Goal: Task Accomplishment & Management: Complete application form

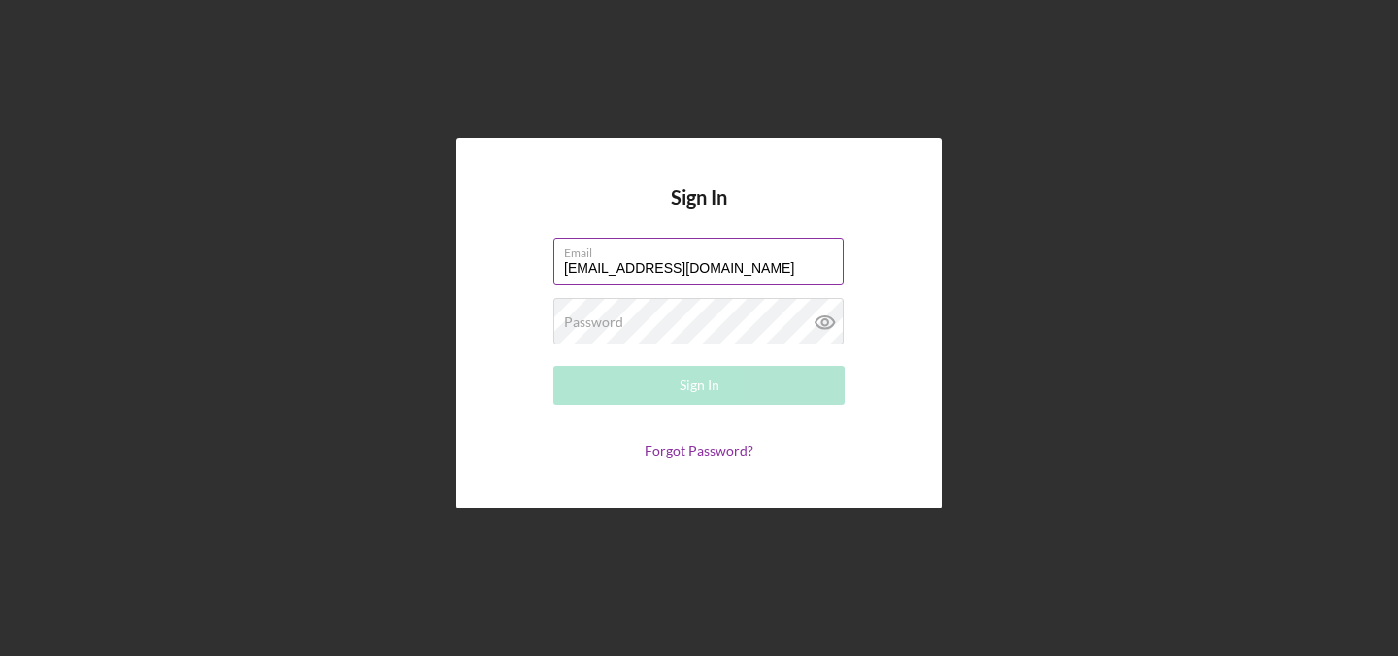
click at [810, 259] on label "Email" at bounding box center [704, 249] width 280 height 21
click at [810, 259] on input "beckyannrose@gmail.com" at bounding box center [699, 261] width 290 height 47
type input "[PERSON_NAME][EMAIL_ADDRESS][DOMAIN_NAME]"
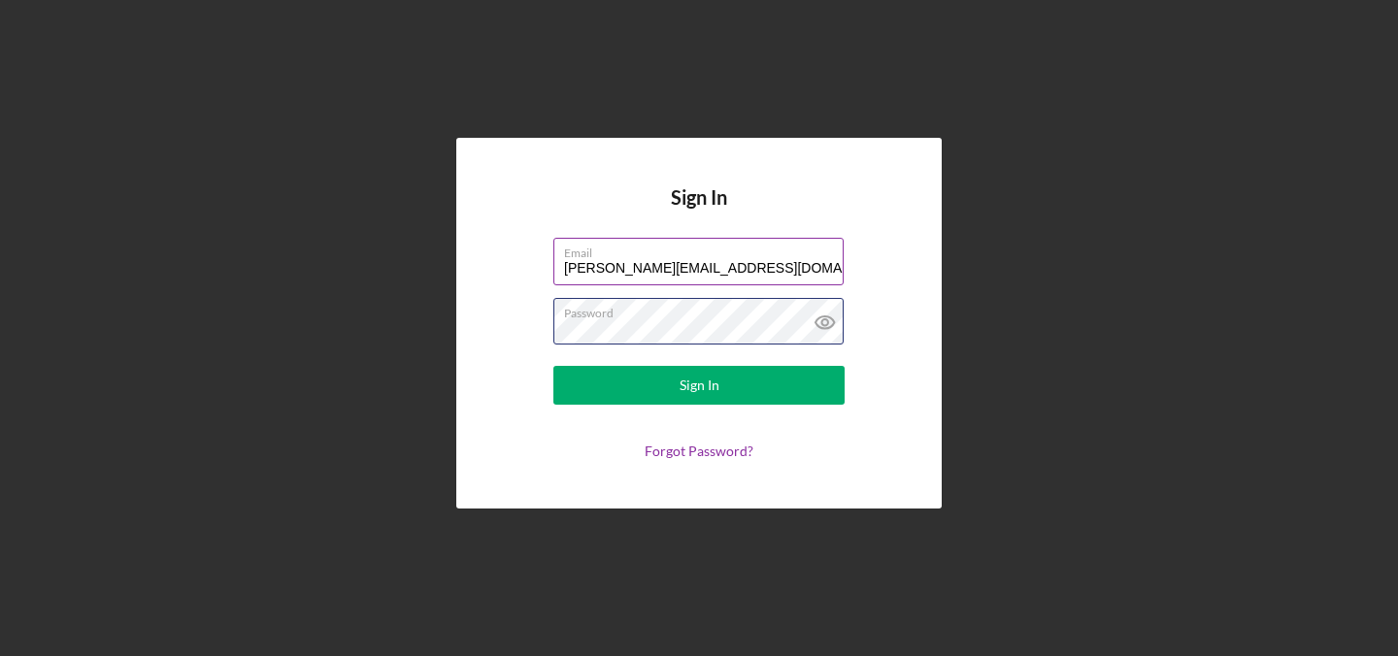
click at [554, 366] on button "Sign In" at bounding box center [699, 385] width 291 height 39
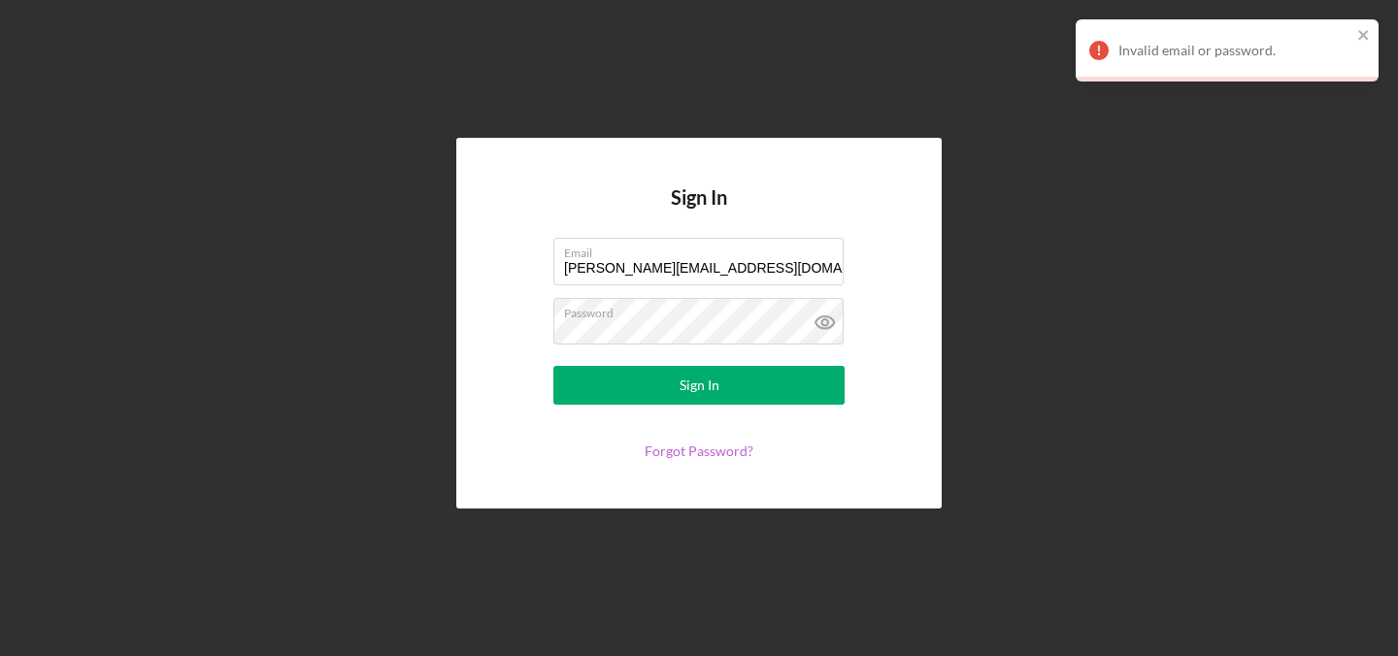
click at [692, 456] on link "Forgot Password?" at bounding box center [699, 451] width 109 height 17
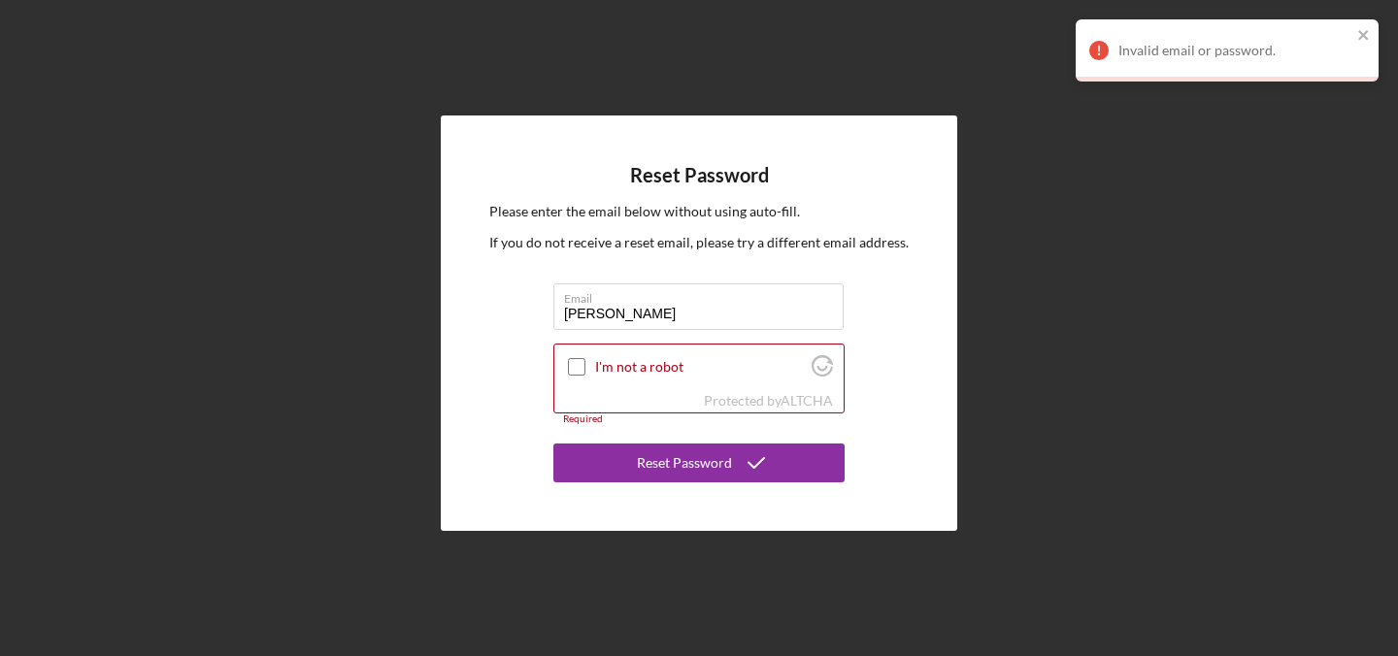
type input "[PERSON_NAME][EMAIL_ADDRESS][DOMAIN_NAME]"
click at [574, 364] on input "I'm not a robot" at bounding box center [576, 366] width 17 height 17
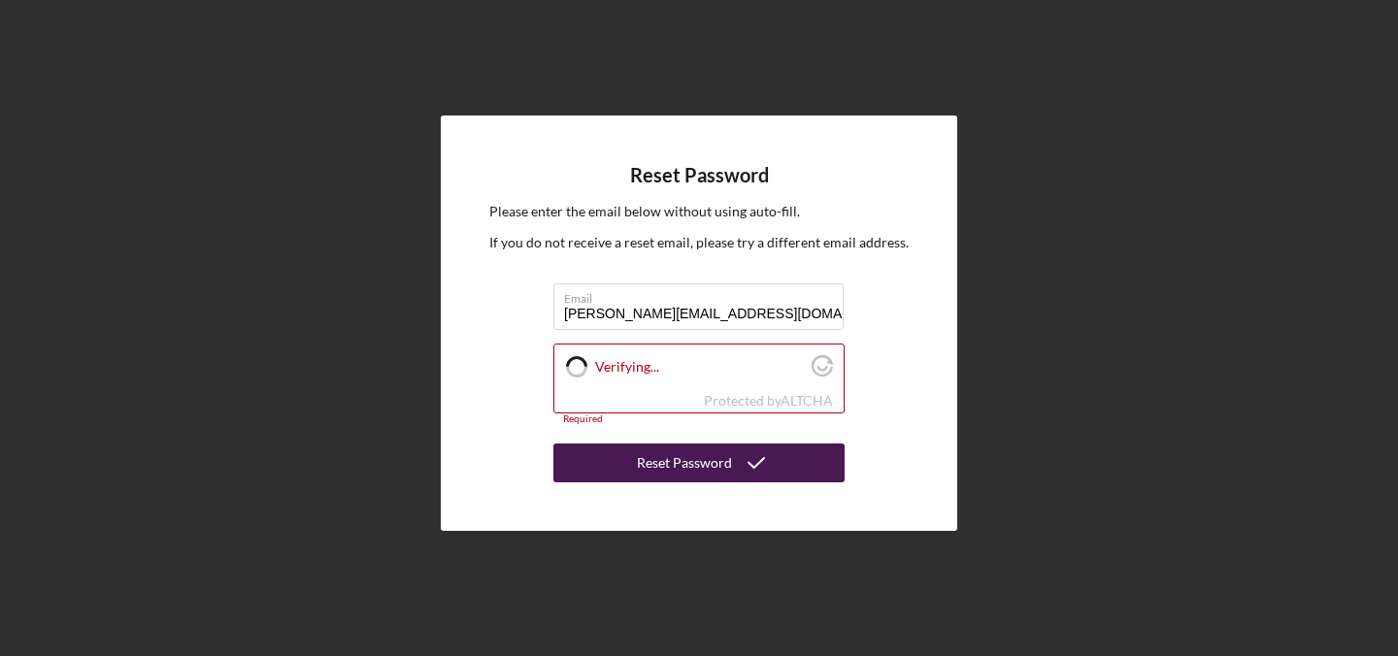
checkbox input "true"
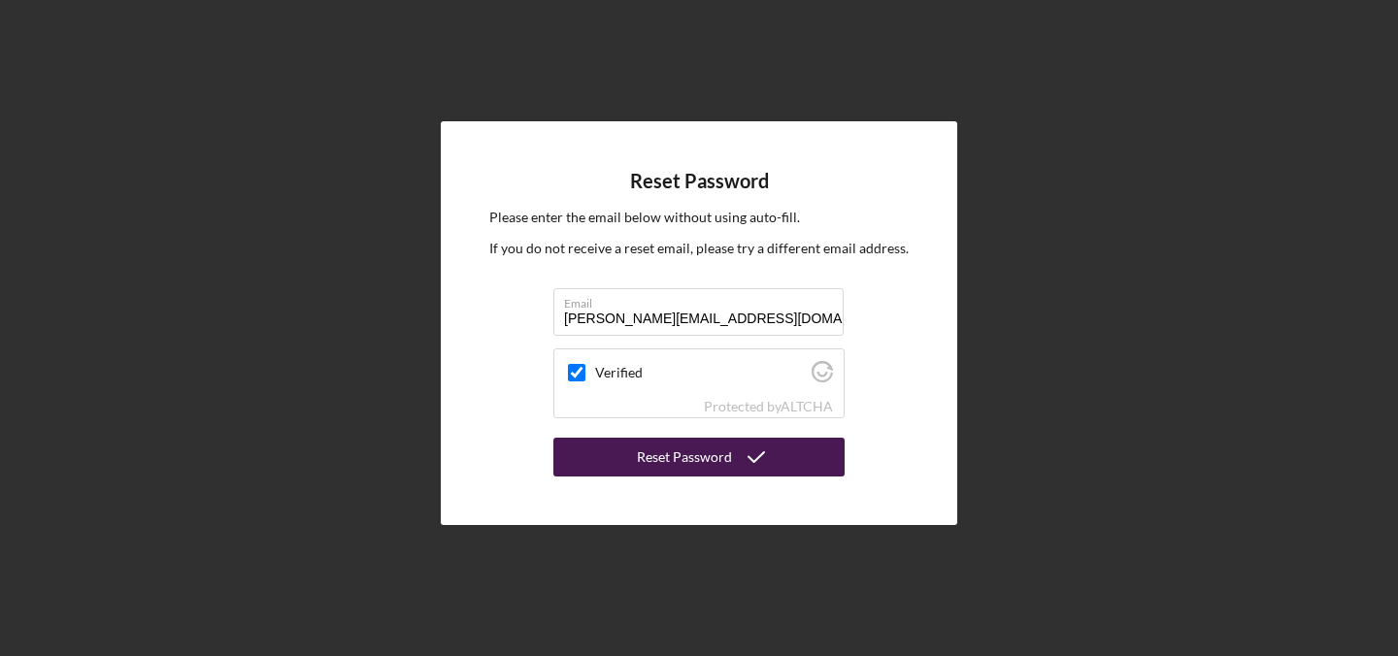
click at [639, 482] on div "Reset Password Please enter the email below without using auto-fill. If you do …" at bounding box center [699, 323] width 517 height 405
click at [640, 472] on div "Reset Password" at bounding box center [684, 457] width 95 height 39
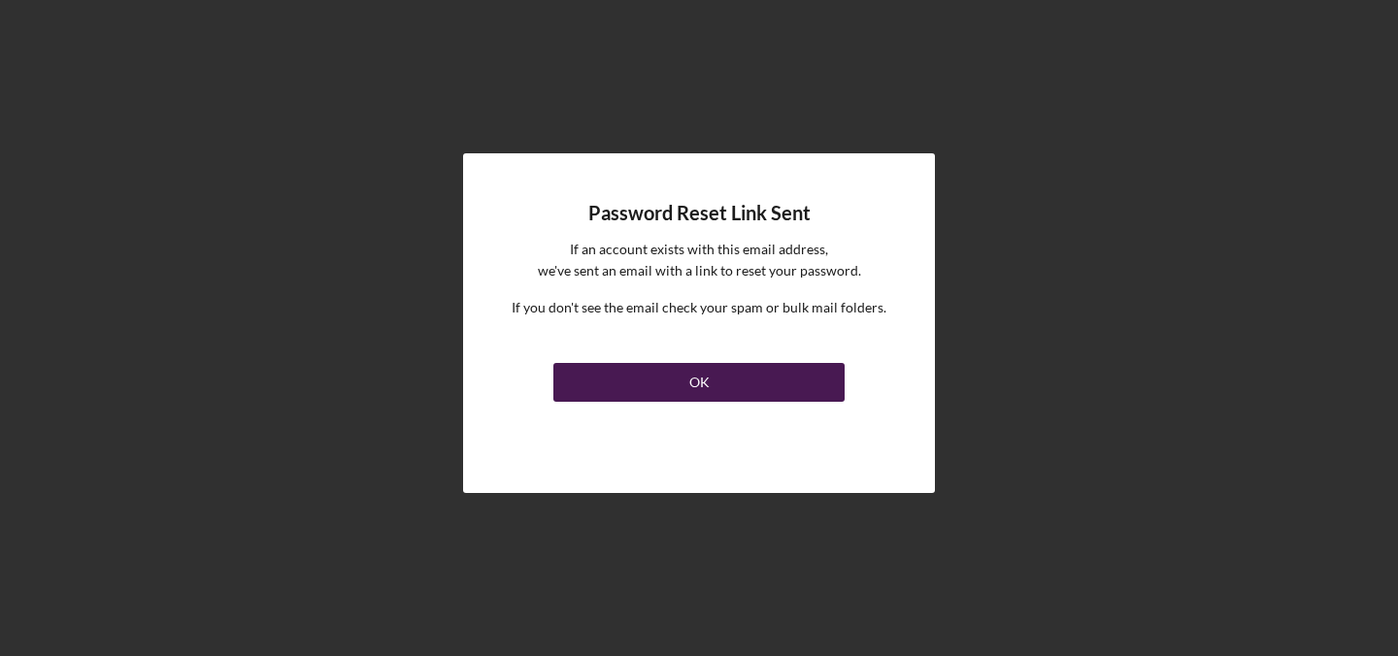
click at [696, 391] on div "OK" at bounding box center [700, 382] width 20 height 39
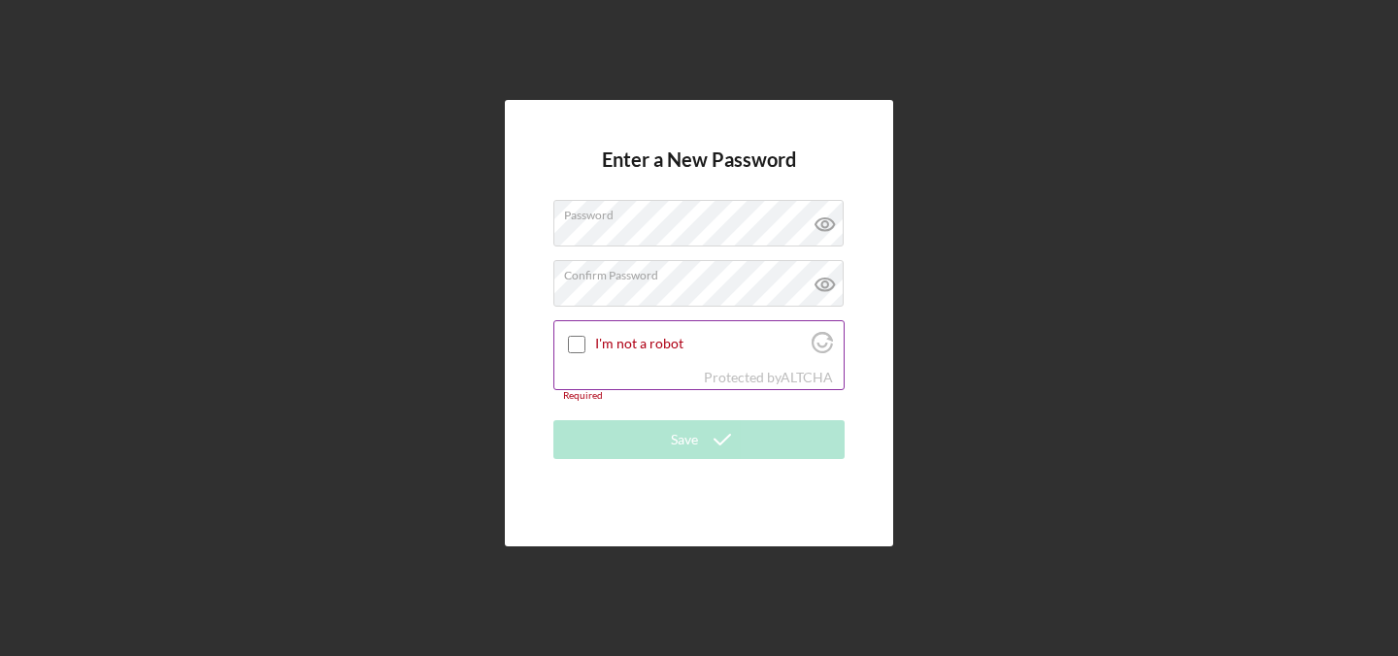
click at [571, 342] on input "I'm not a robot" at bounding box center [576, 344] width 17 height 17
checkbox input "true"
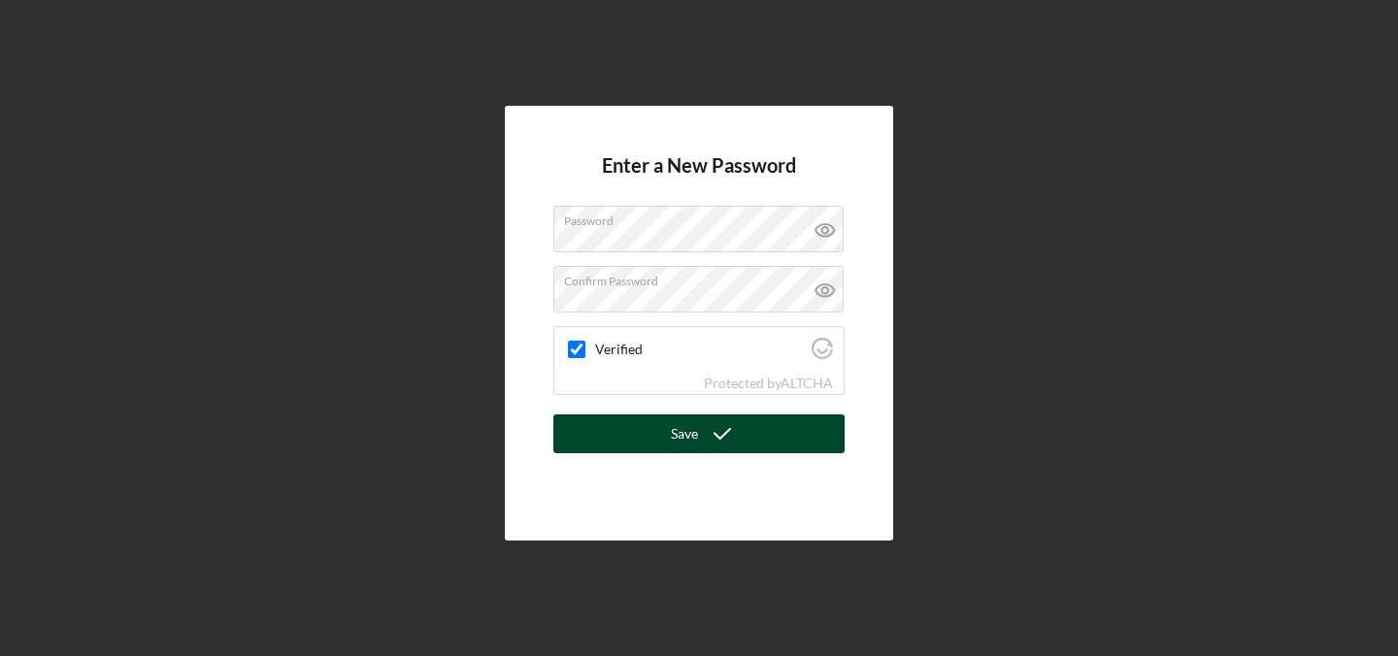
click at [750, 435] on button "Save" at bounding box center [699, 434] width 291 height 39
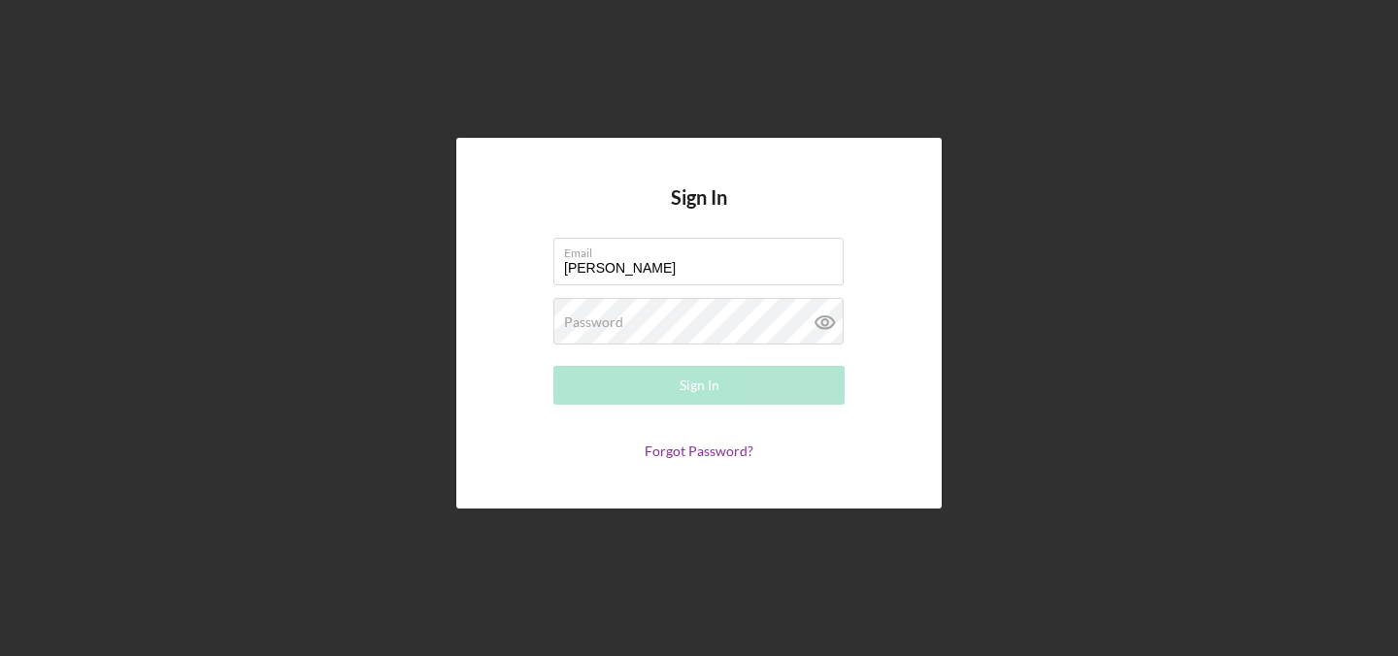
type input "[PERSON_NAME][EMAIL_ADDRESS][DOMAIN_NAME]"
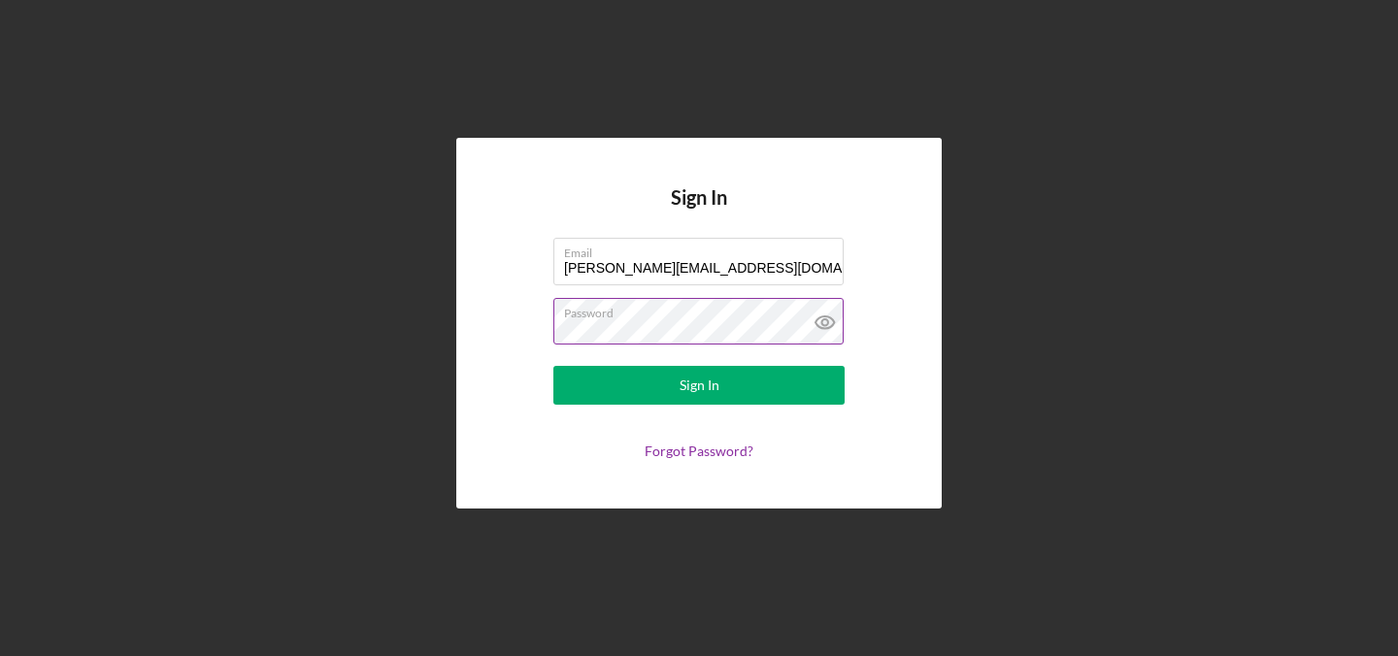
click at [554, 366] on button "Sign In" at bounding box center [699, 385] width 291 height 39
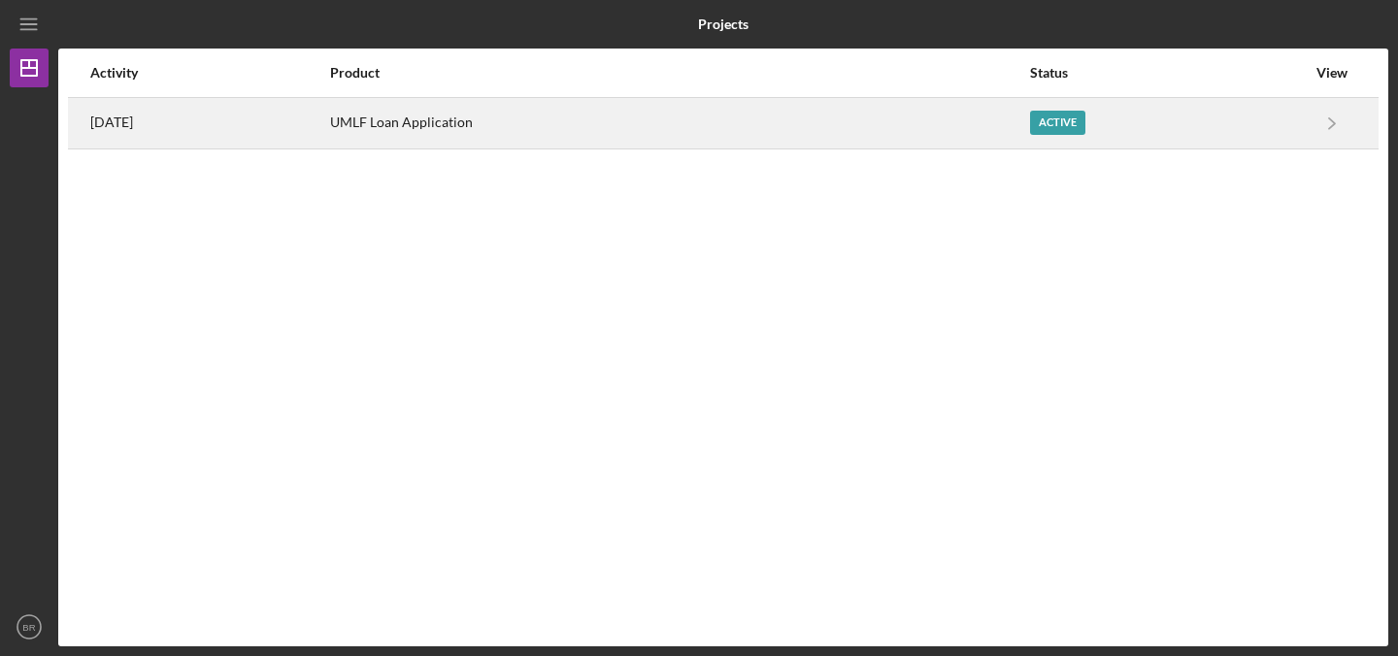
click at [968, 131] on div "UMLF Loan Application" at bounding box center [679, 123] width 698 height 49
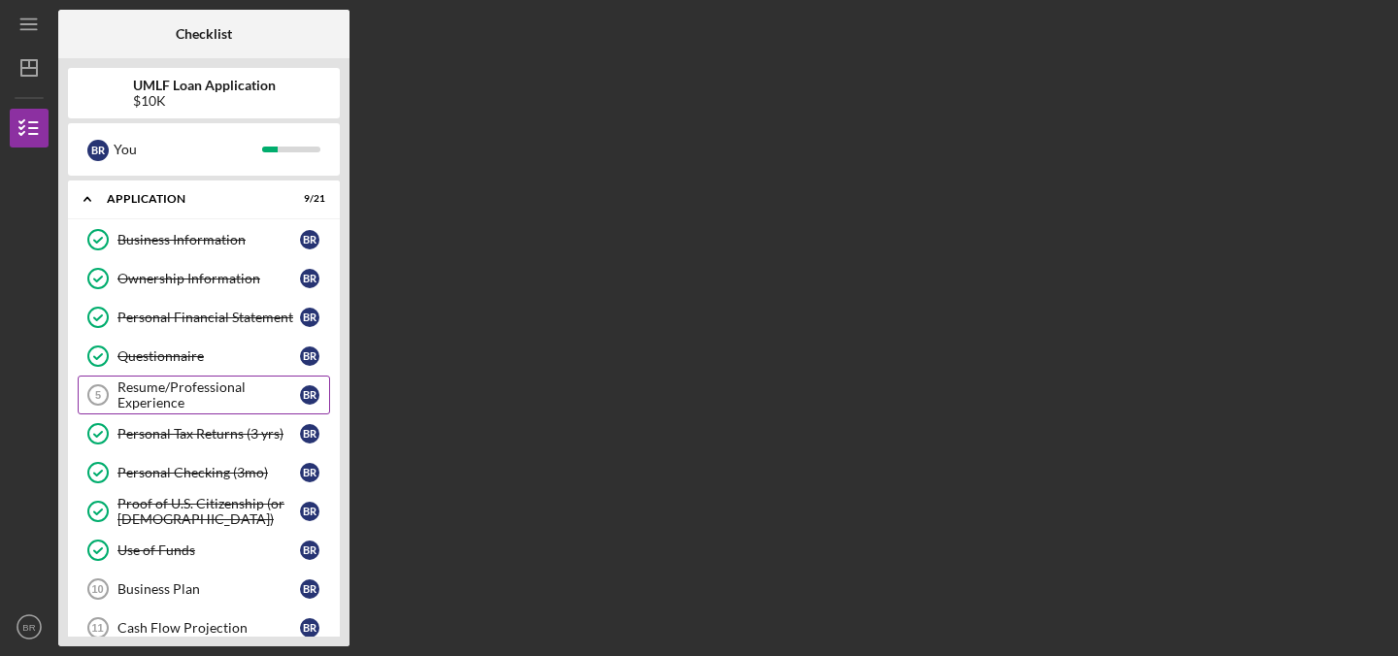
click at [195, 388] on div "Resume/Professional Experience" at bounding box center [209, 395] width 183 height 31
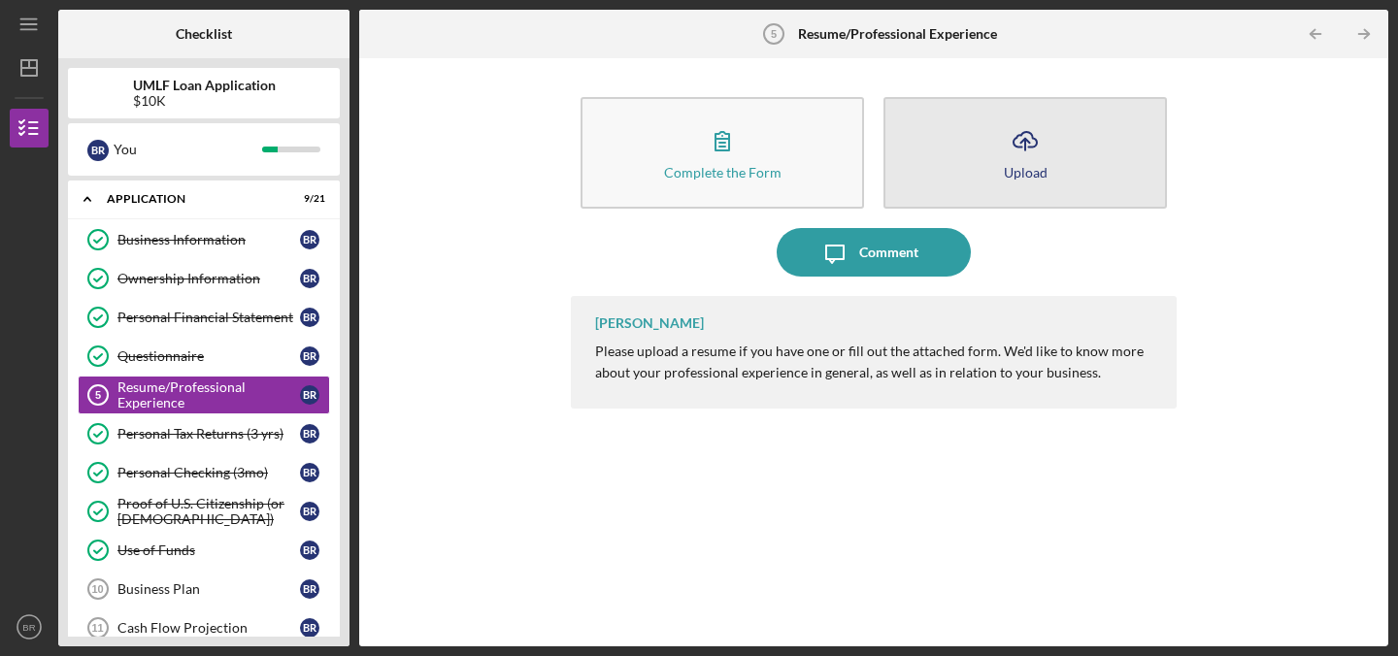
click at [1022, 165] on div "Upload" at bounding box center [1026, 172] width 44 height 15
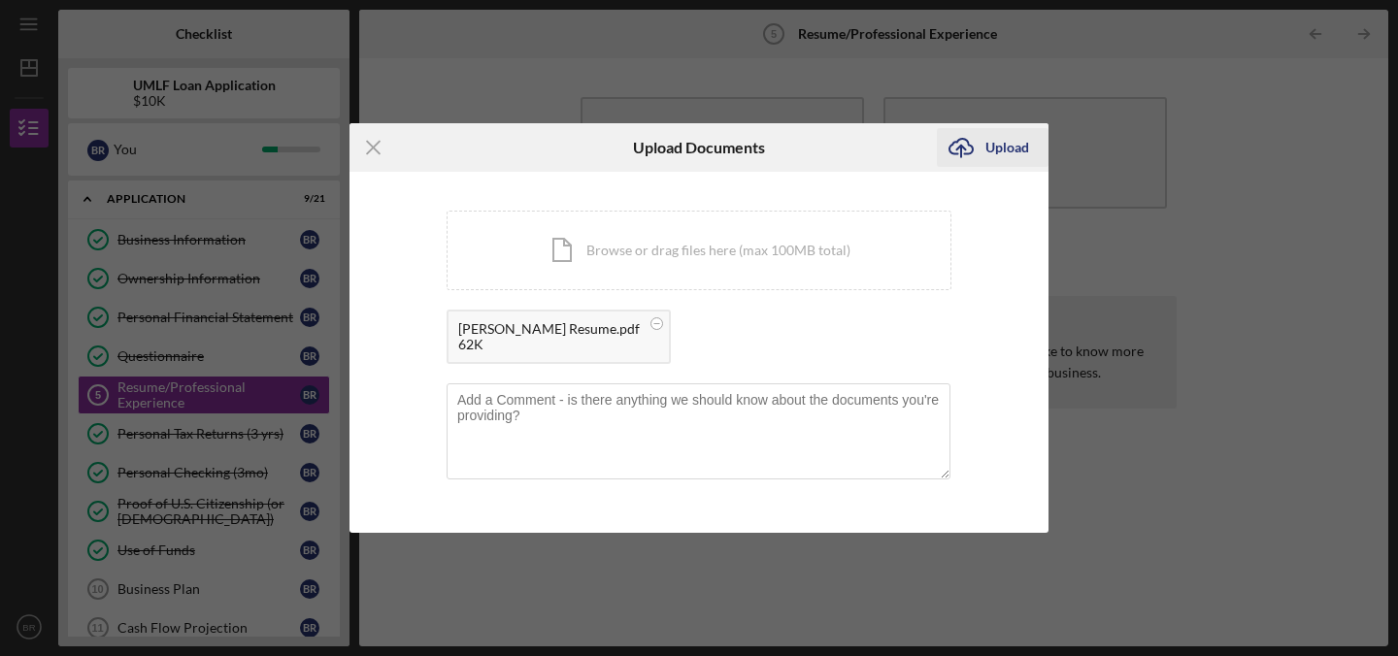
click at [1010, 146] on div "Upload" at bounding box center [1008, 147] width 44 height 39
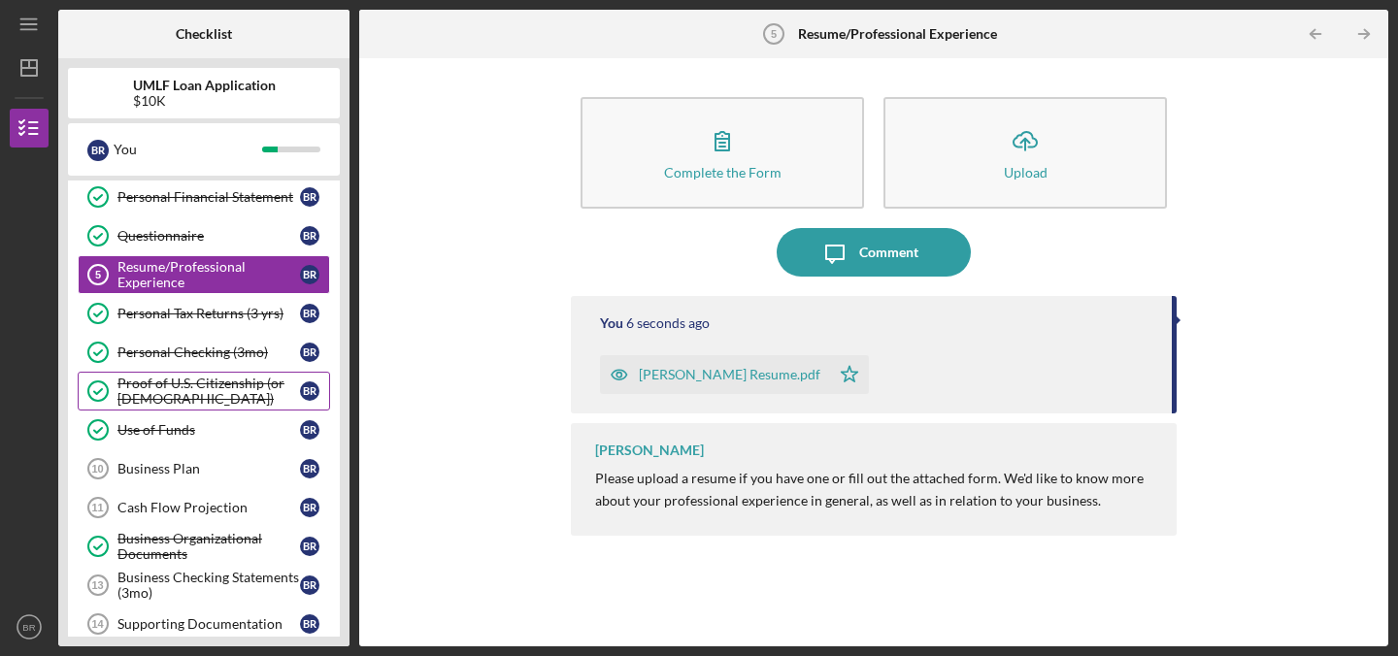
scroll to position [147, 0]
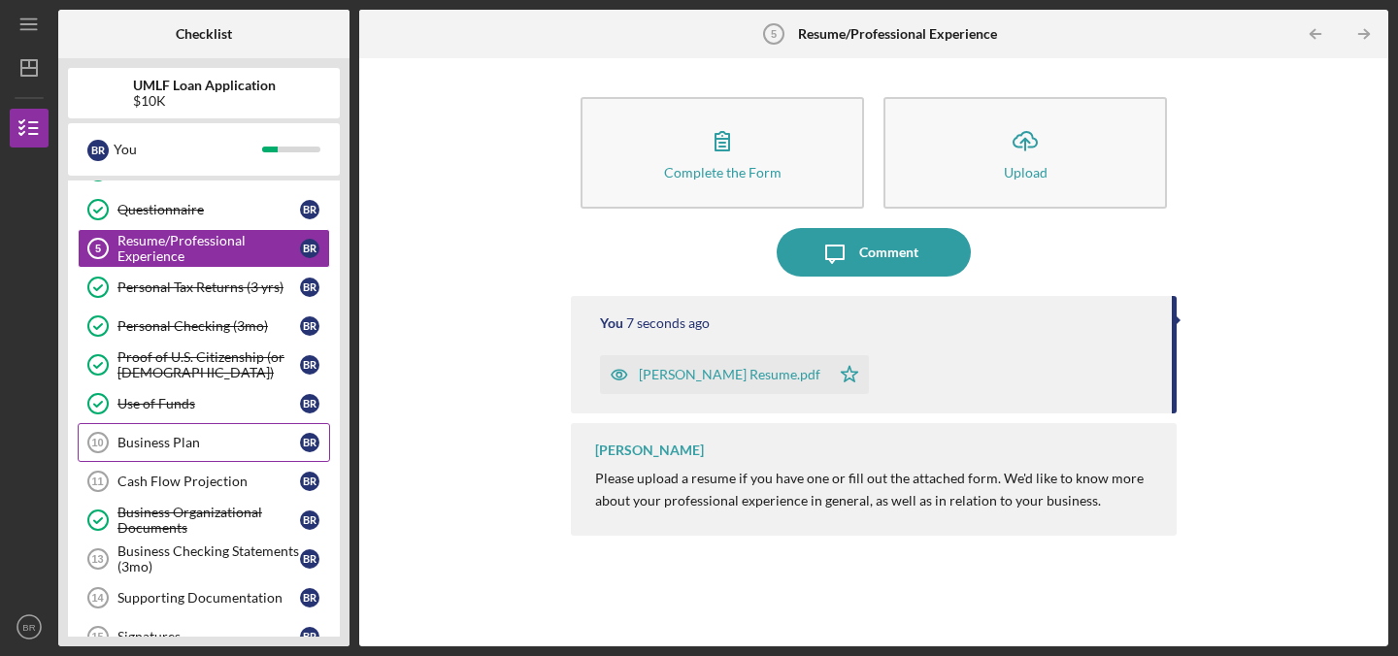
click at [174, 436] on div "Business Plan" at bounding box center [209, 443] width 183 height 16
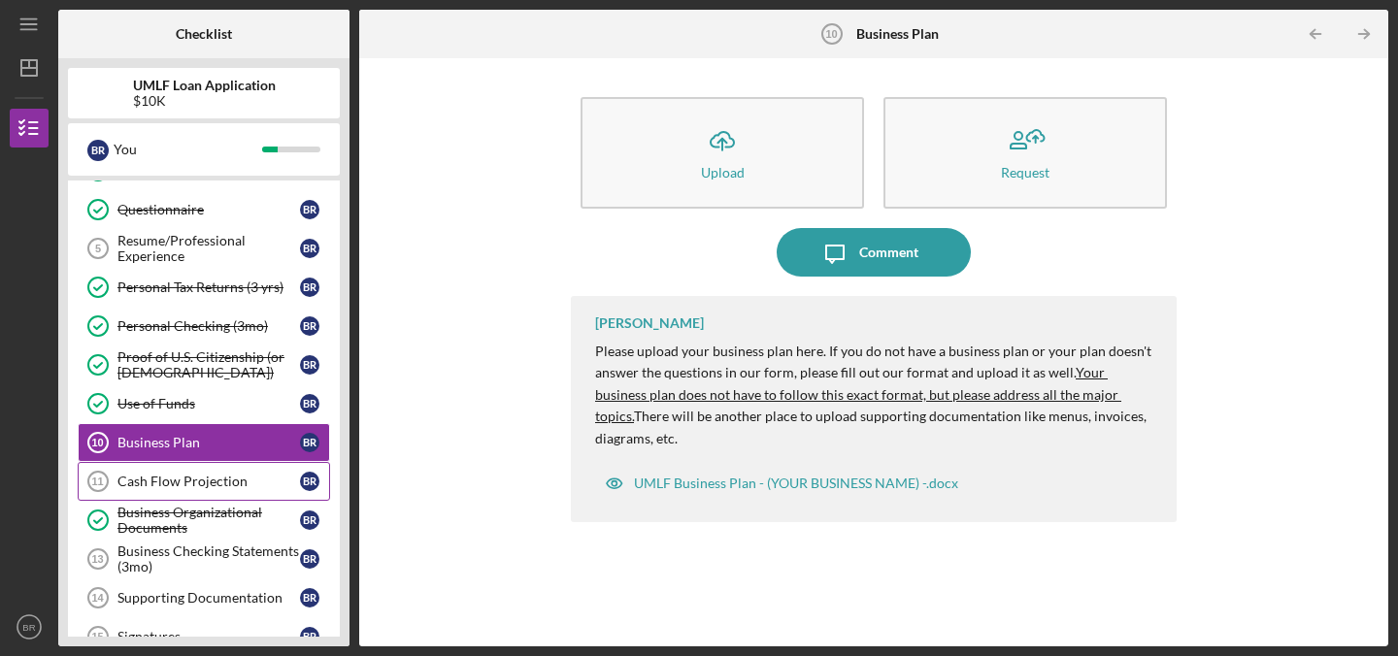
click at [179, 487] on div "Cash Flow Projection" at bounding box center [209, 482] width 183 height 16
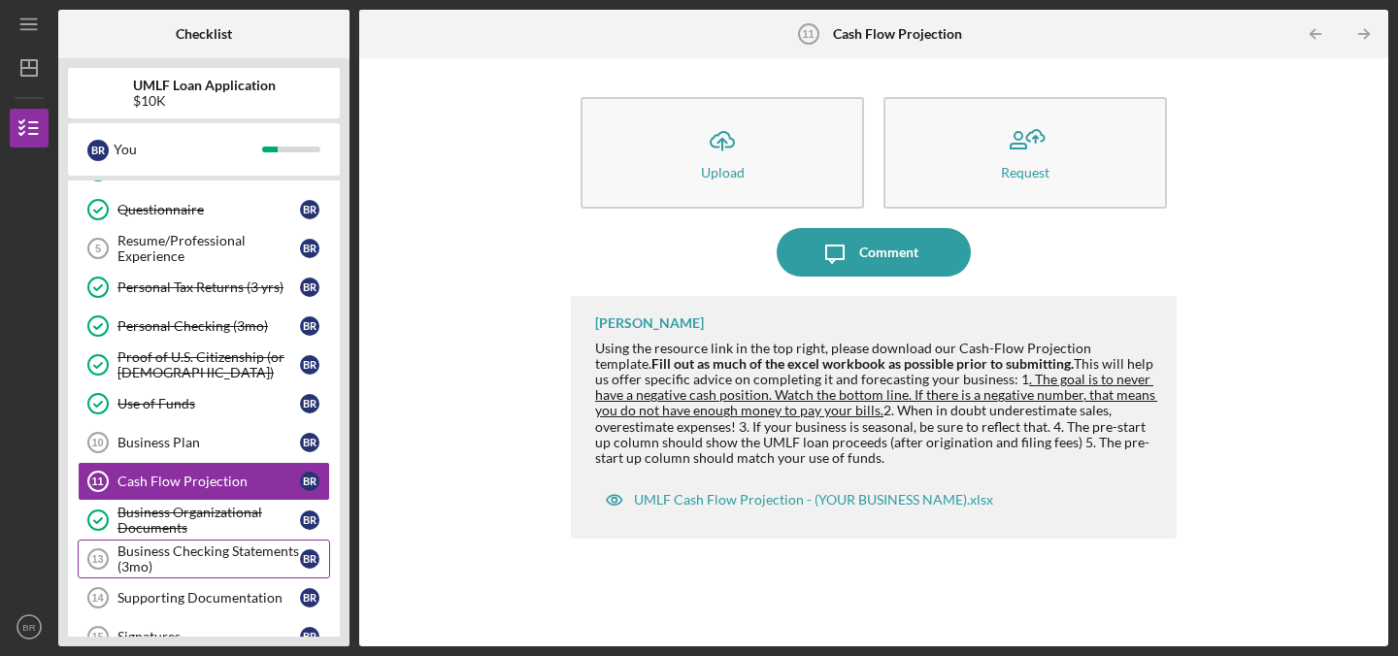
click at [249, 564] on div "Business Checking Statements (3mo)" at bounding box center [209, 559] width 183 height 31
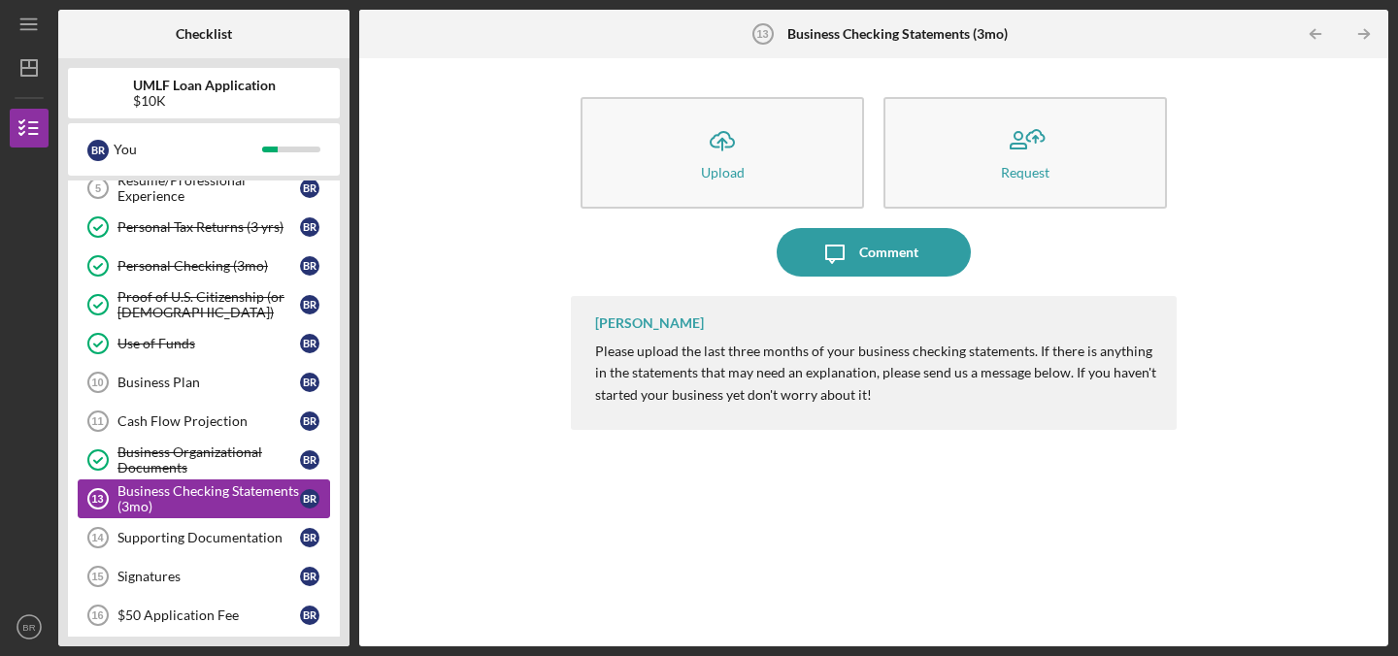
scroll to position [230, 0]
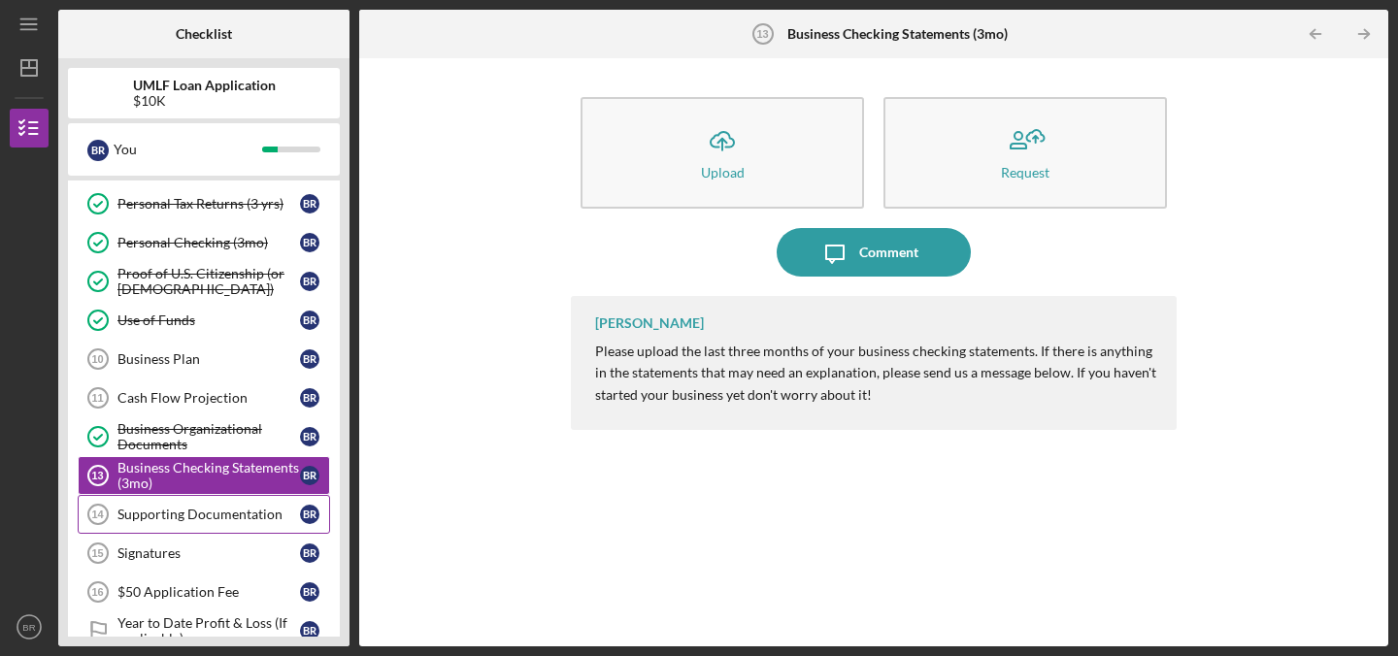
click at [249, 505] on link "Supporting Documentation 14 Supporting Documentation B R" at bounding box center [204, 514] width 252 height 39
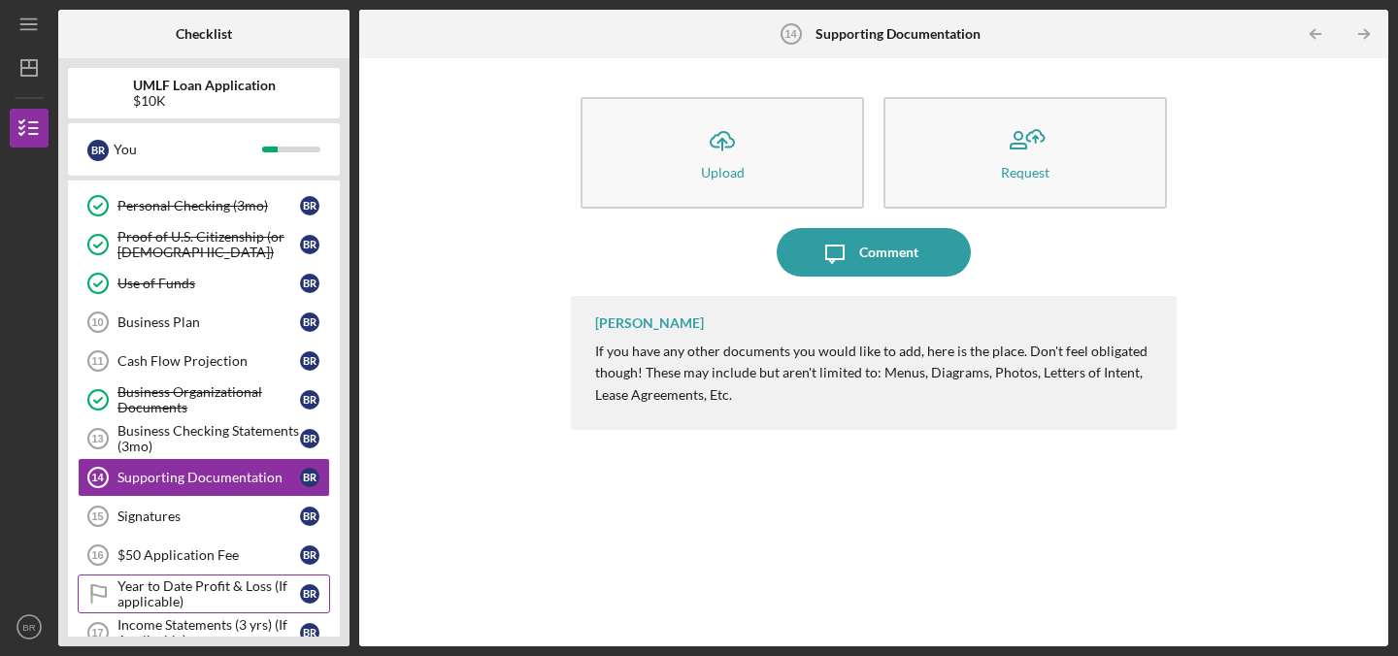
scroll to position [27, 0]
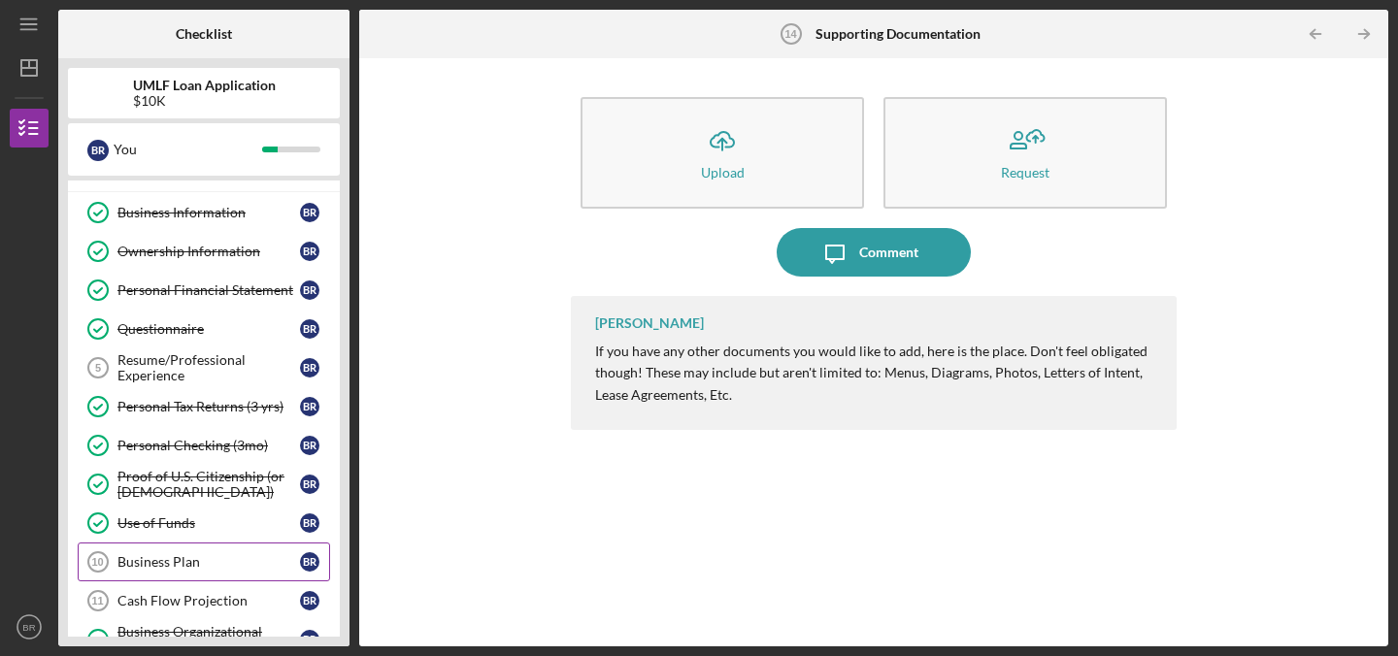
click at [229, 559] on div "Business Plan" at bounding box center [209, 563] width 183 height 16
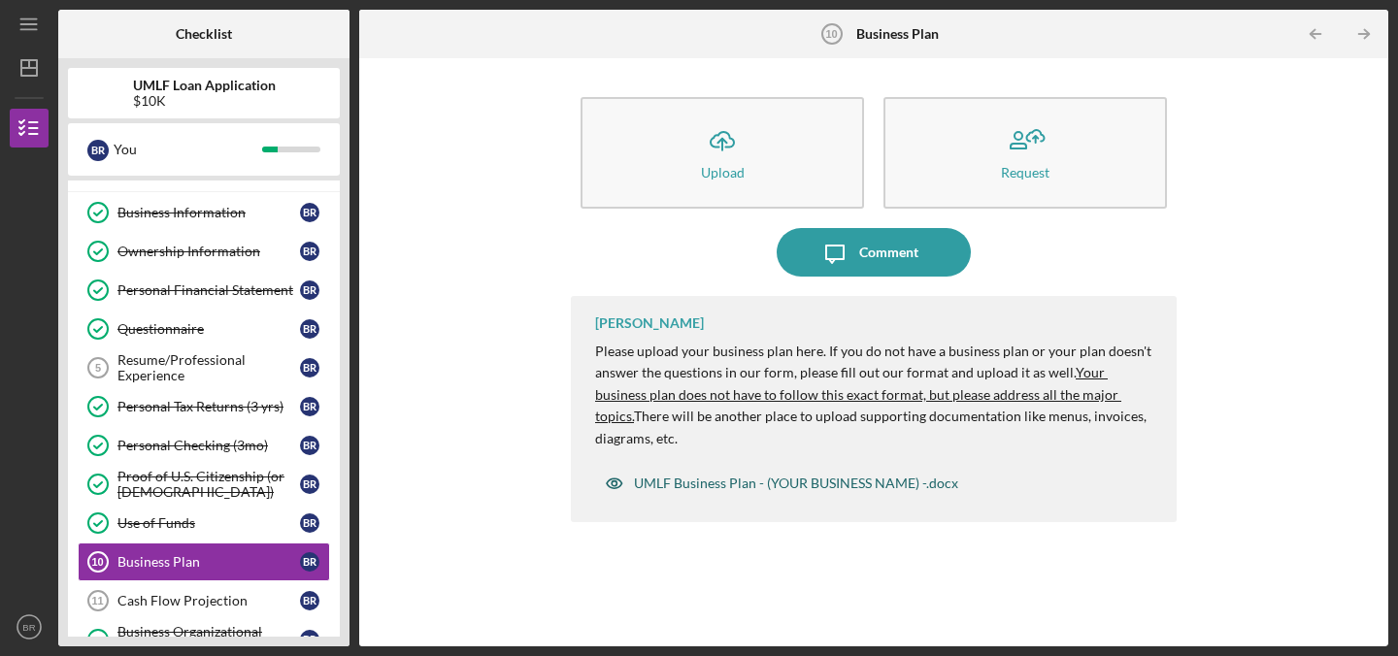
click at [765, 476] on div "UMLF Business Plan - (YOUR BUSINESS NAME) -.docx" at bounding box center [796, 484] width 324 height 16
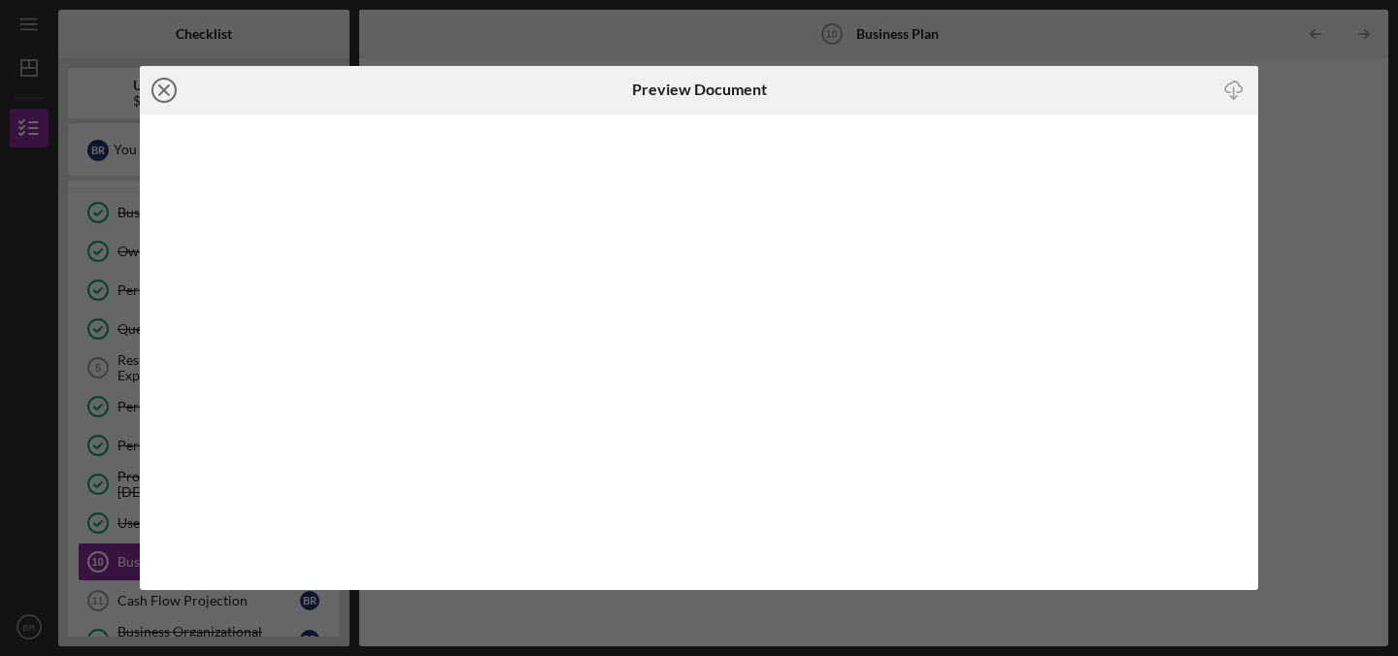
click at [169, 90] on icon "Icon/Close" at bounding box center [164, 90] width 49 height 49
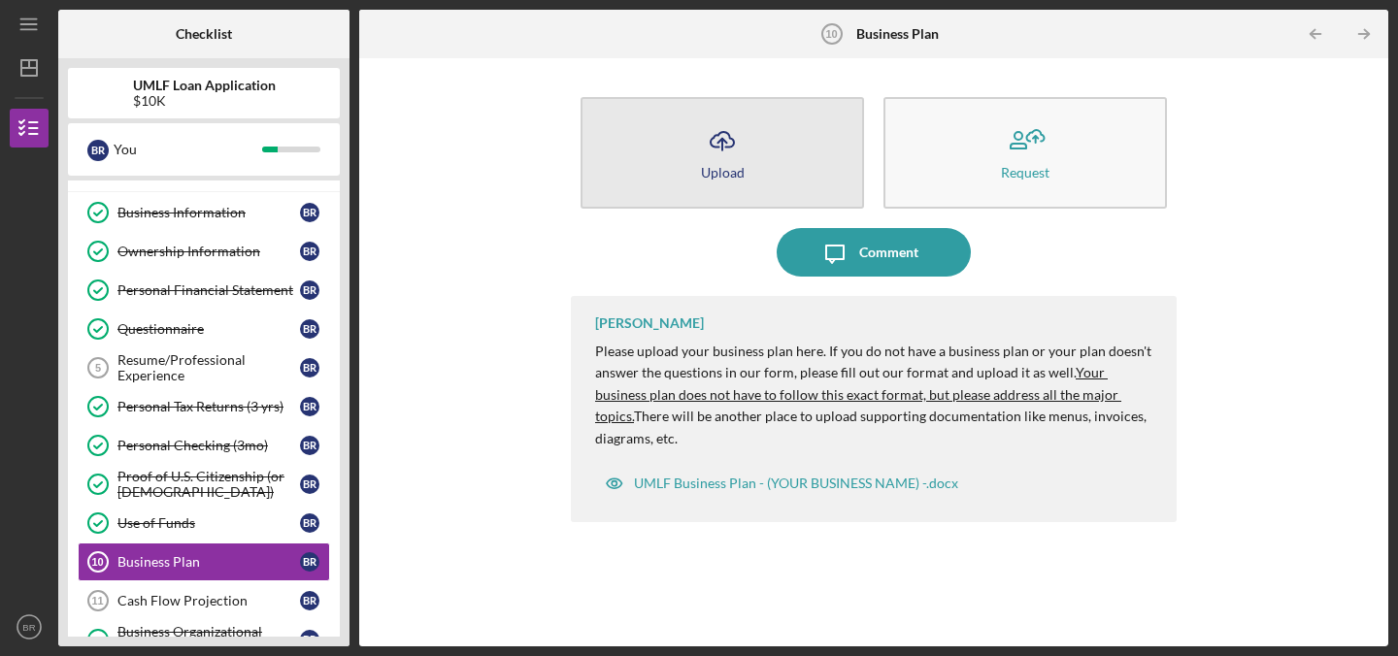
click at [729, 140] on icon "Icon/Upload" at bounding box center [722, 141] width 49 height 49
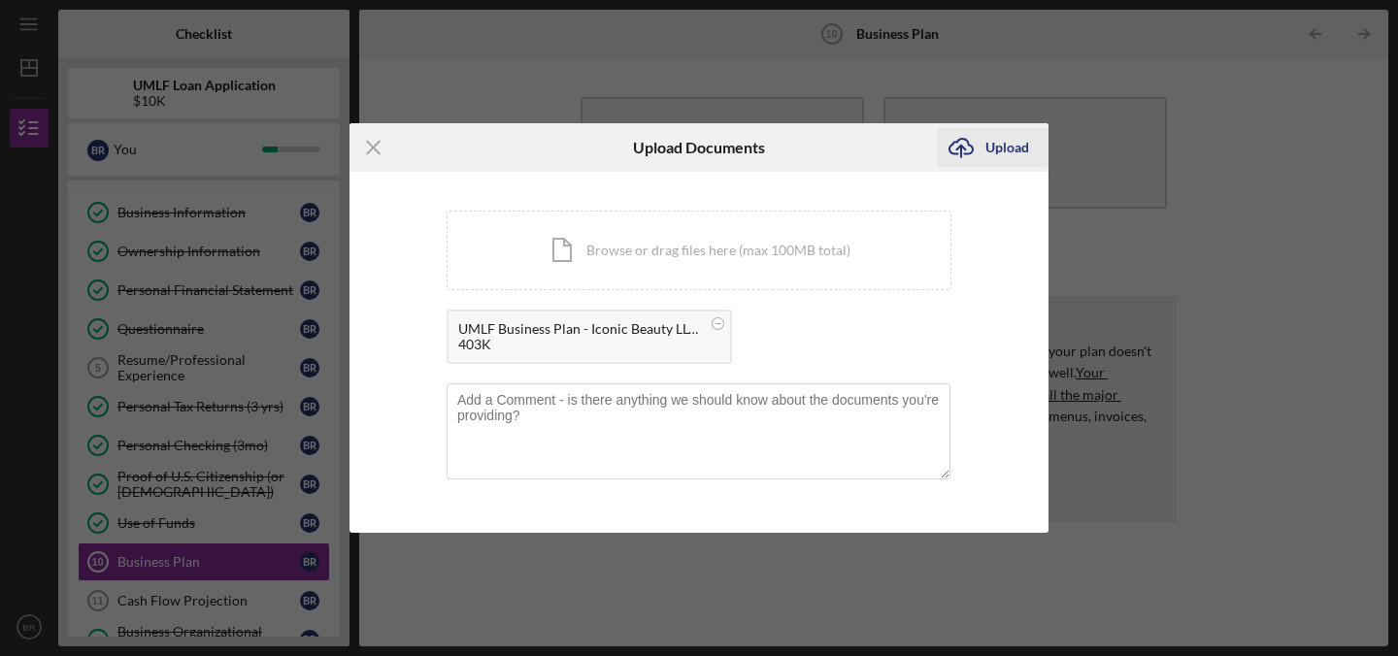
click at [1001, 143] on div "Upload" at bounding box center [1008, 147] width 44 height 39
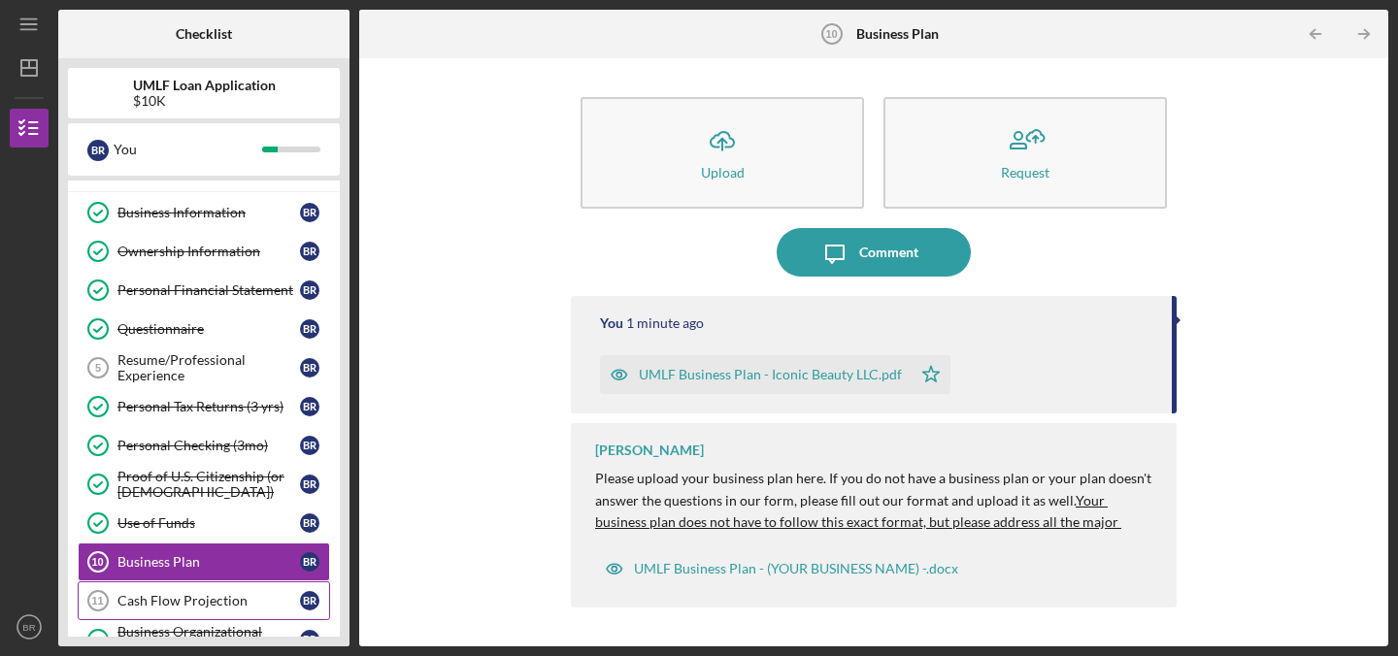
click at [175, 601] on div "Cash Flow Projection" at bounding box center [209, 601] width 183 height 16
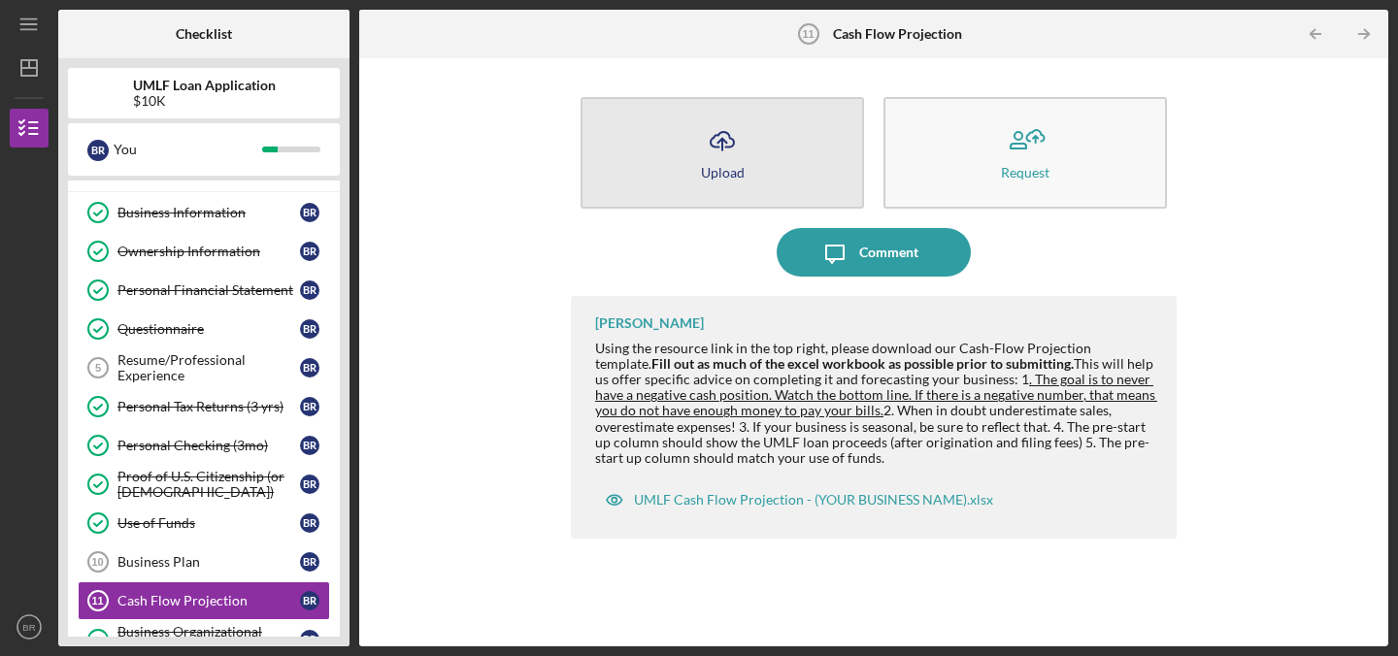
click at [704, 161] on icon "Icon/Upload" at bounding box center [722, 141] width 49 height 49
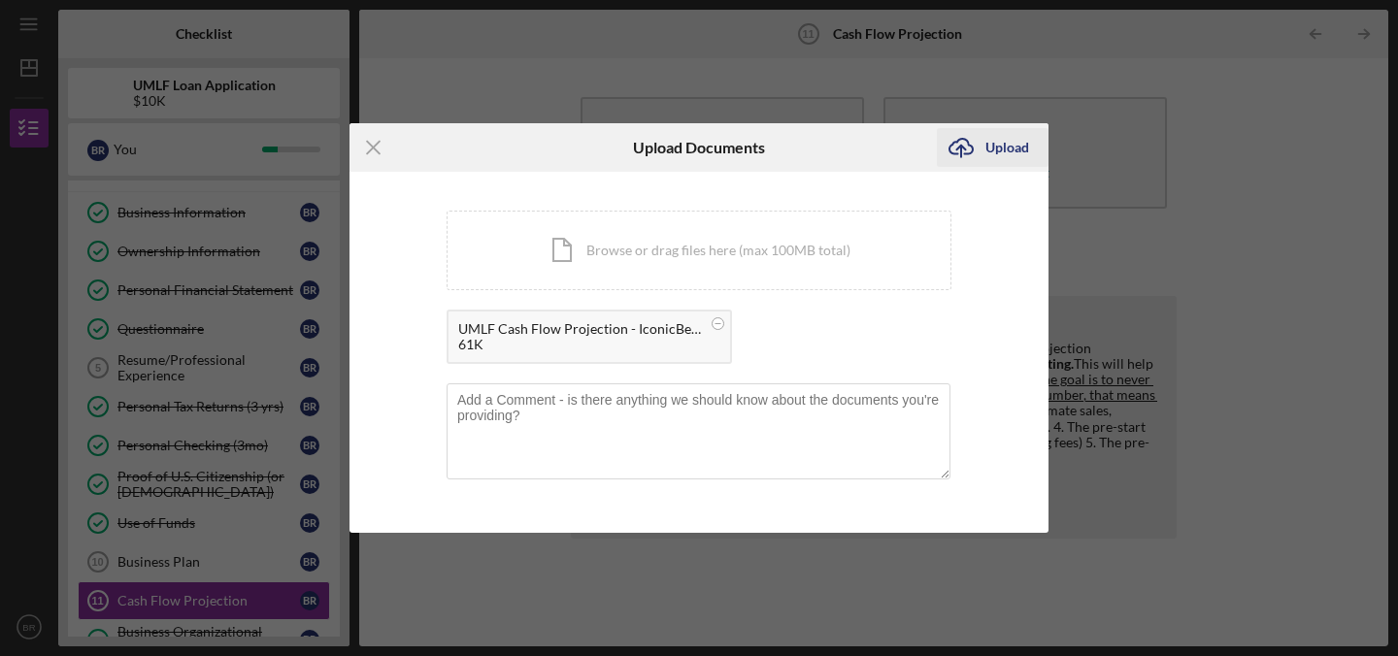
click at [1005, 140] on div "Upload" at bounding box center [1008, 147] width 44 height 39
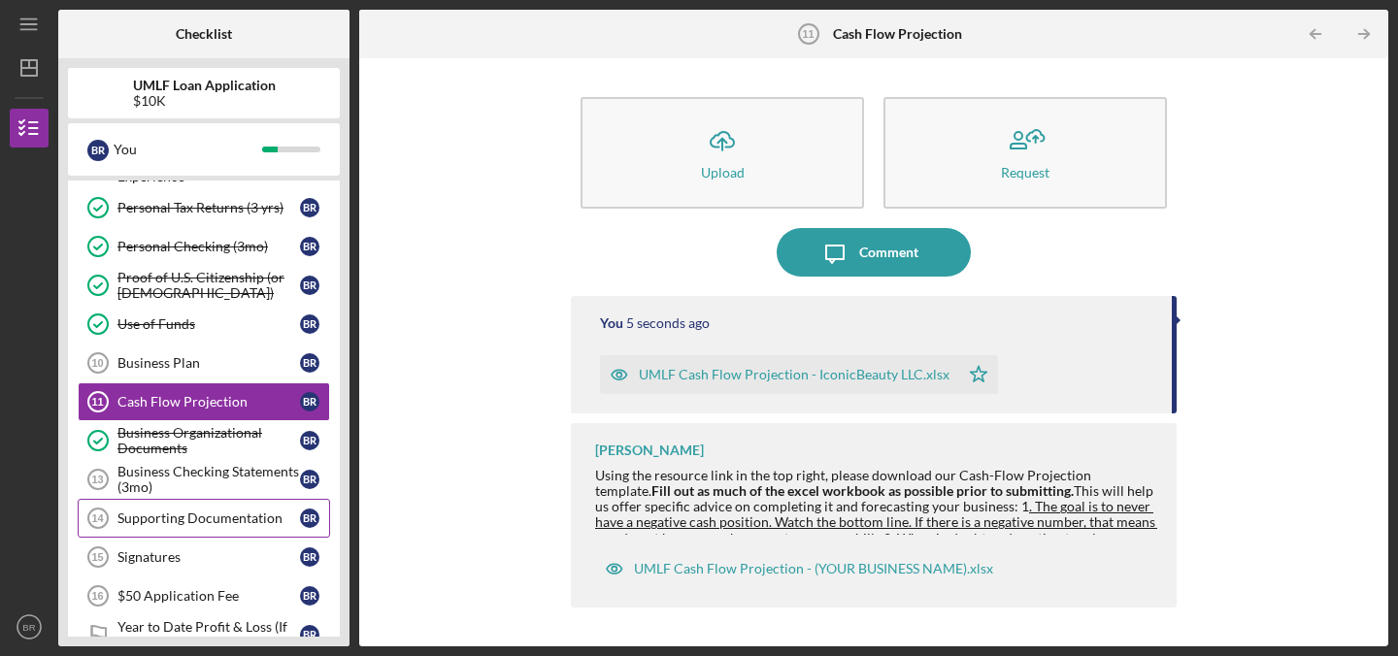
scroll to position [259, 0]
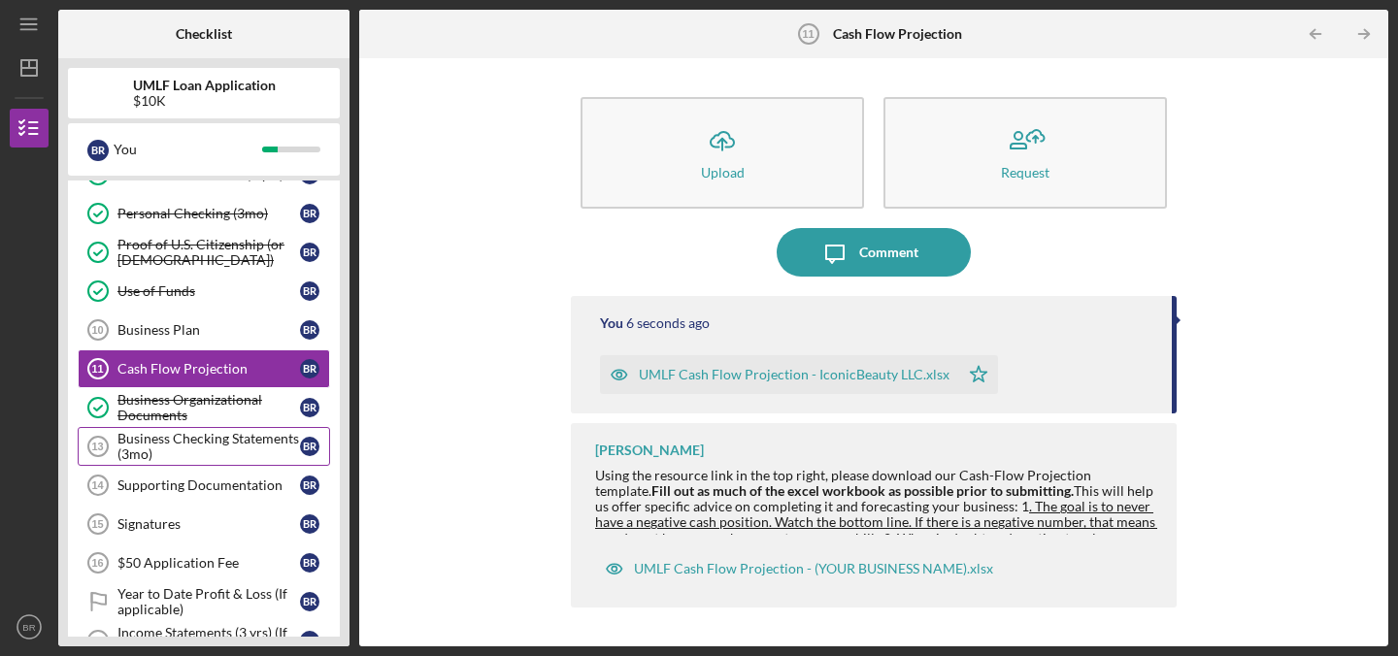
click at [278, 437] on div "Business Checking Statements (3mo)" at bounding box center [209, 446] width 183 height 31
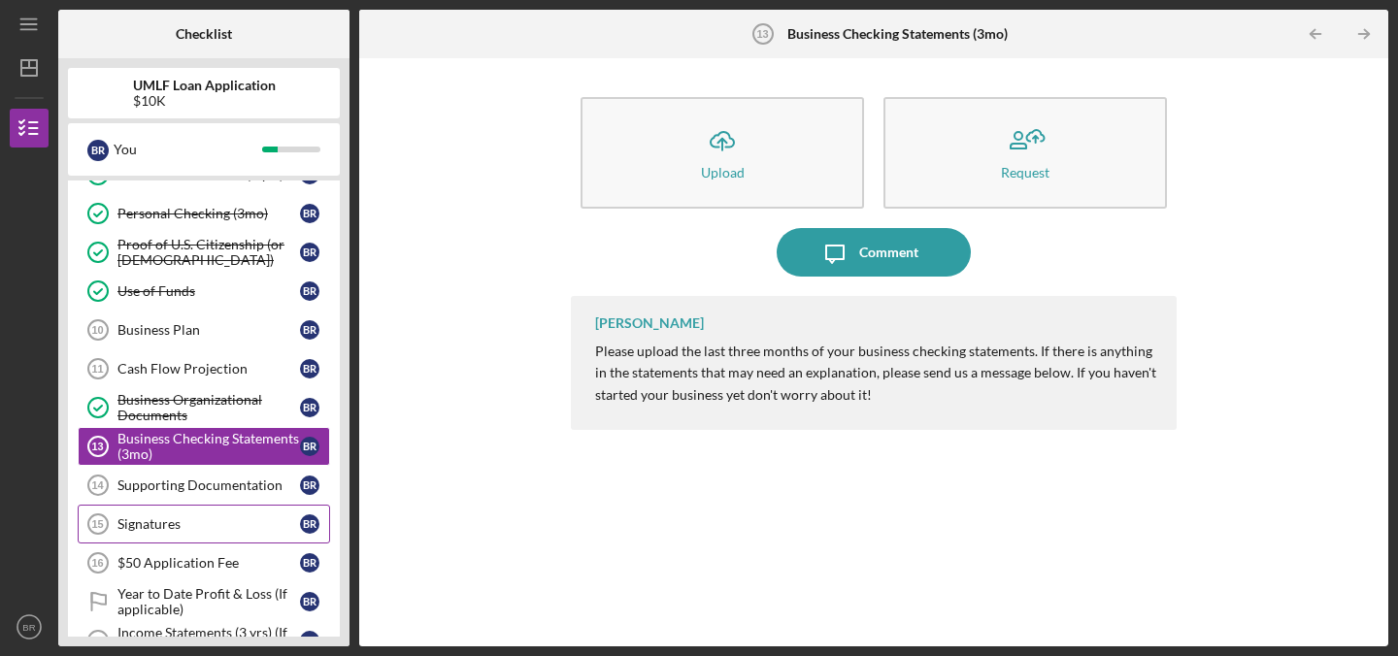
click at [210, 528] on div "Signatures" at bounding box center [209, 525] width 183 height 16
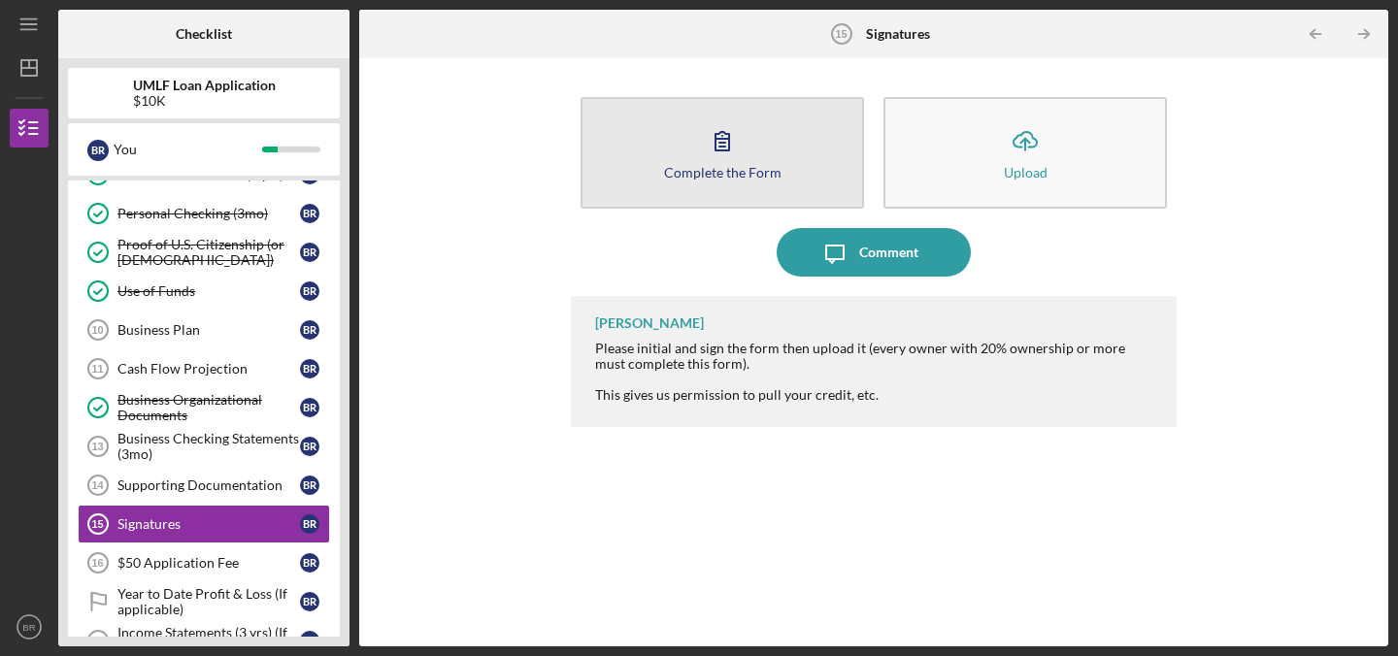
click at [717, 169] on div "Complete the Form" at bounding box center [723, 172] width 118 height 15
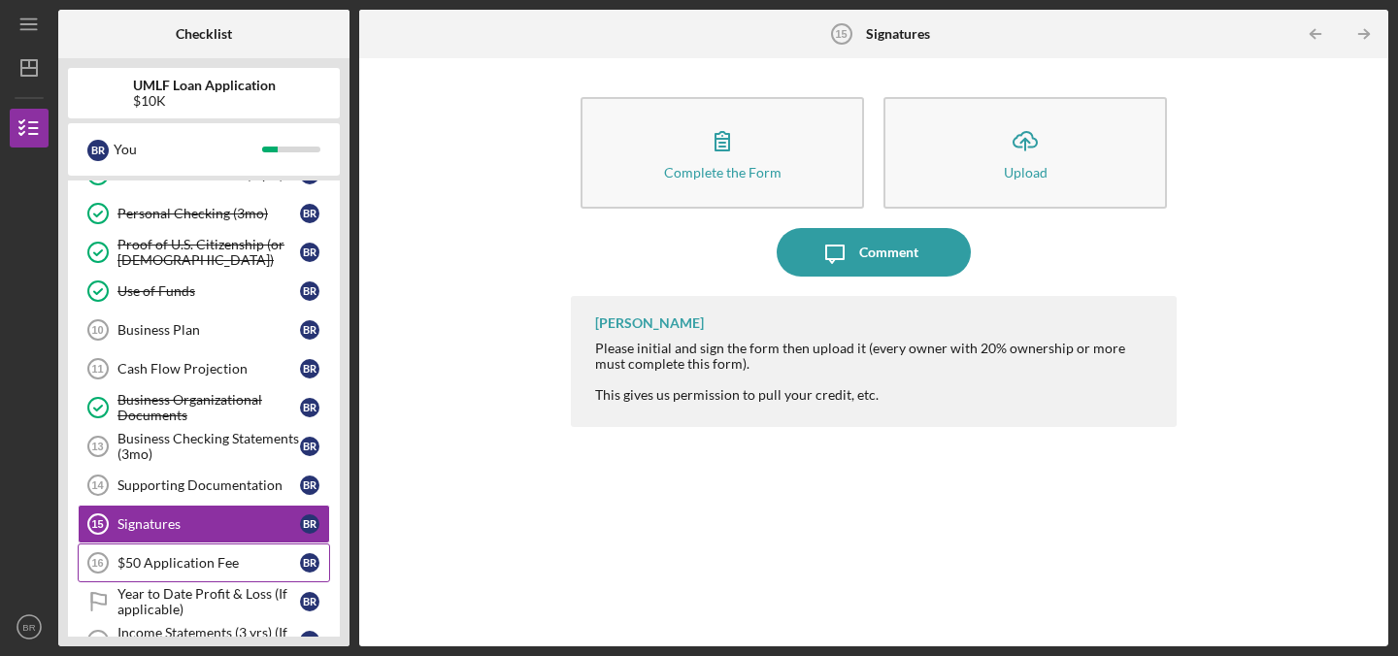
click at [231, 559] on div "$50 Application Fee" at bounding box center [209, 563] width 183 height 16
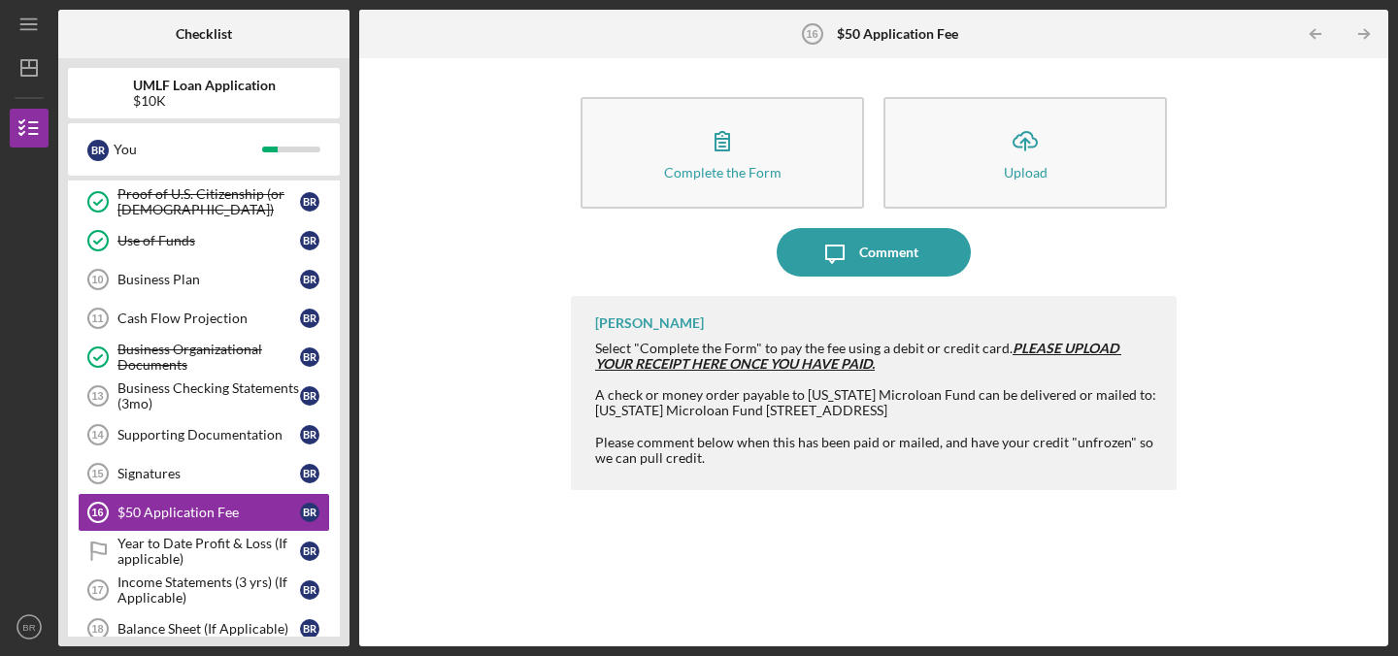
scroll to position [250, 0]
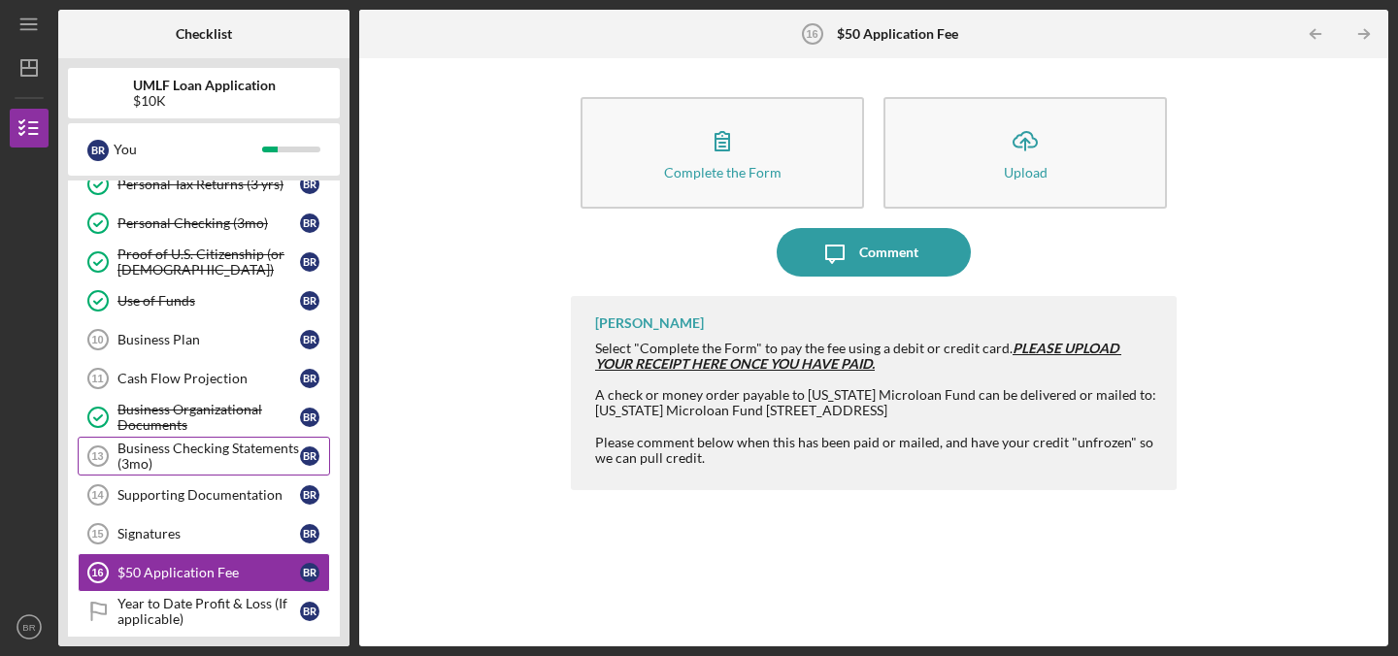
click at [212, 454] on div "Business Checking Statements (3mo)" at bounding box center [209, 456] width 183 height 31
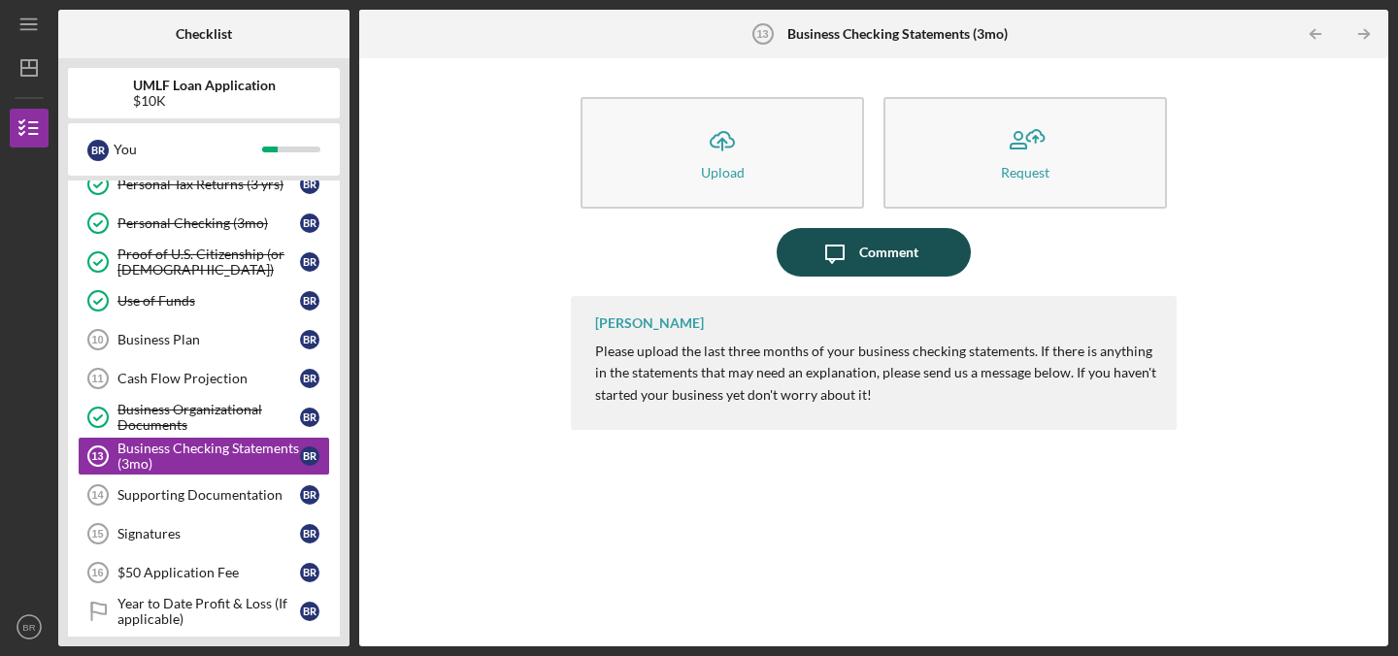
click at [874, 256] on div "Comment" at bounding box center [888, 252] width 59 height 49
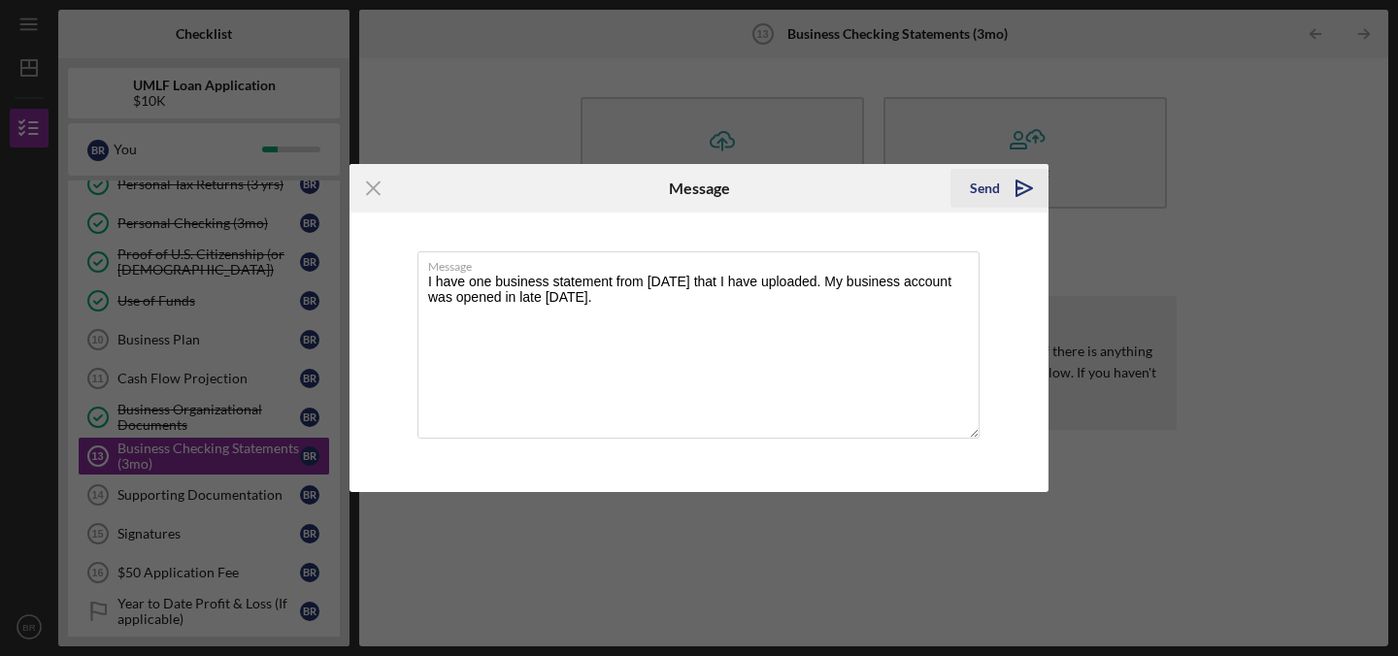
type textarea "I have one business statement from [DATE] that I have uploaded. My business acc…"
click at [1022, 187] on icon "Icon/icon-invite-send" at bounding box center [1024, 188] width 49 height 49
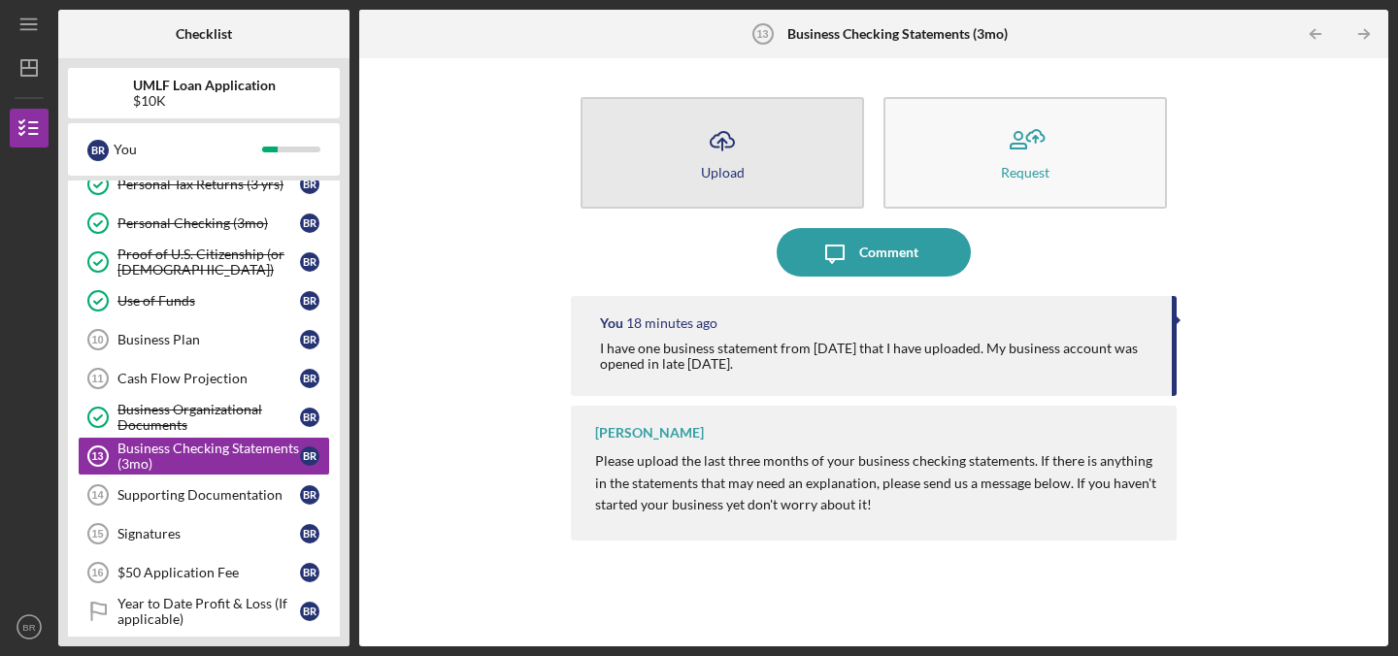
click at [711, 130] on icon "Icon/Upload" at bounding box center [722, 141] width 49 height 49
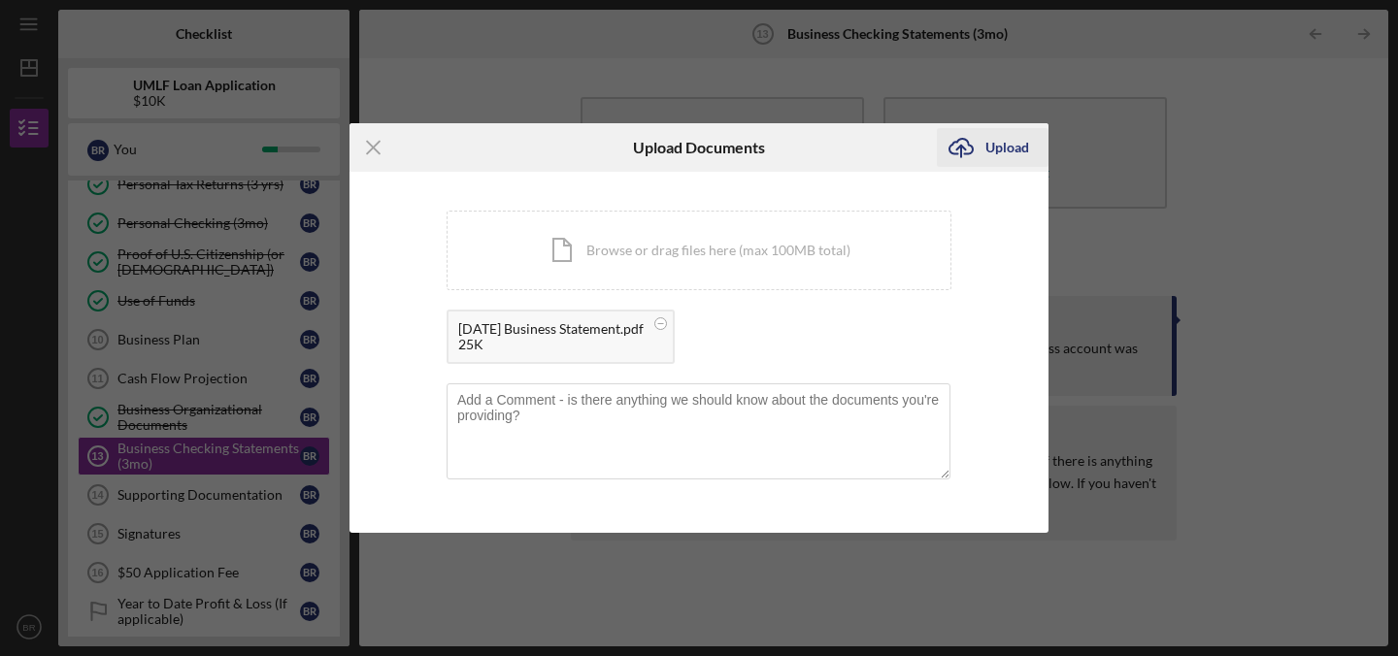
click at [994, 145] on div "Upload" at bounding box center [1008, 147] width 44 height 39
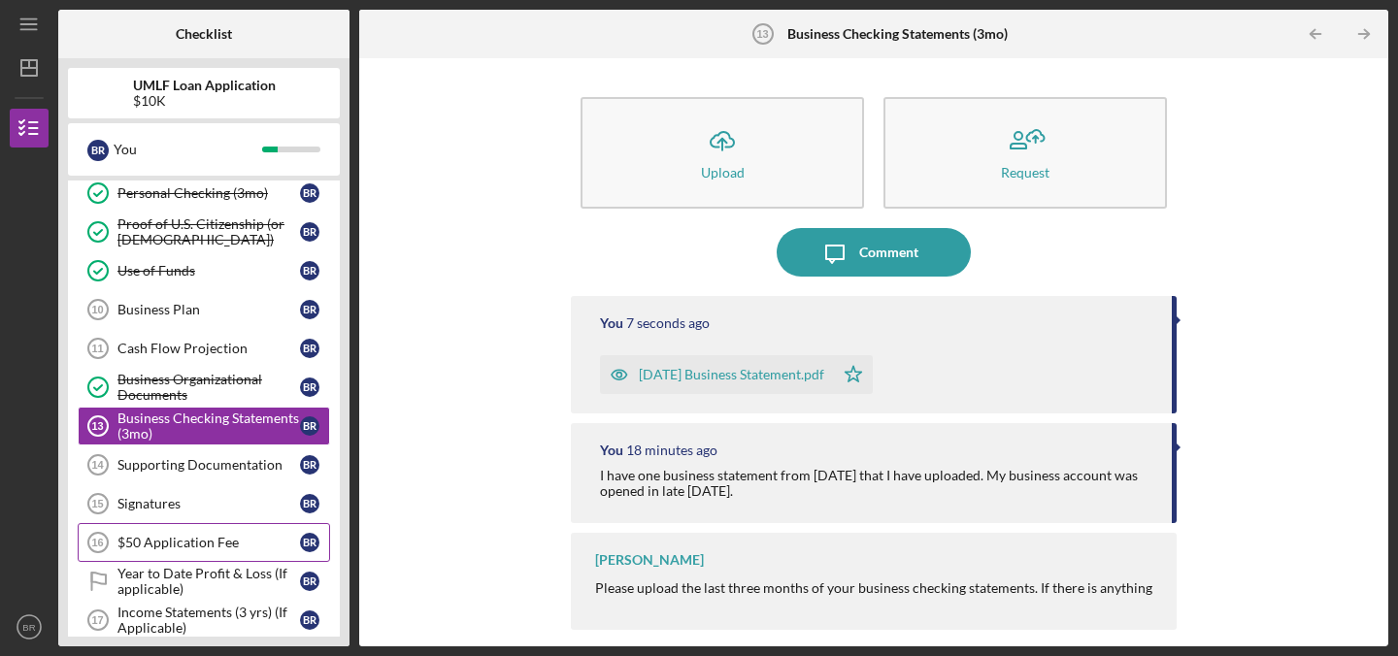
scroll to position [284, 0]
